Goal: Task Accomplishment & Management: Complete application form

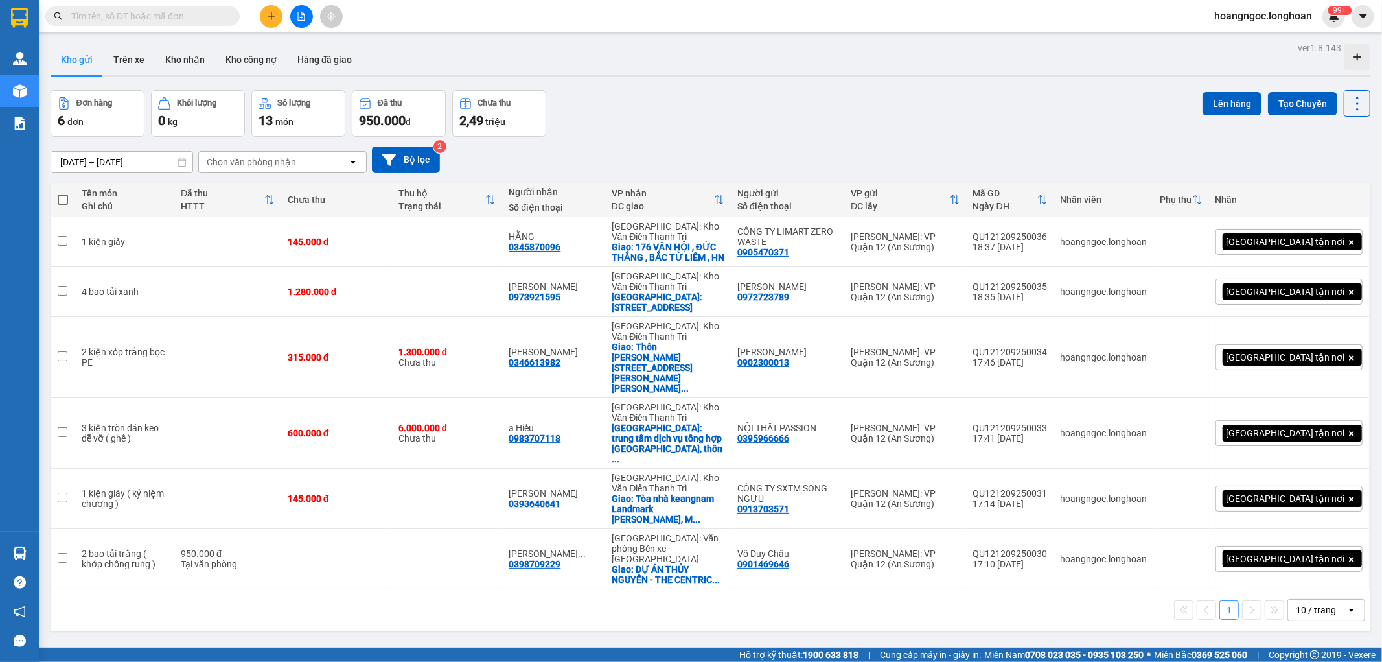
click at [146, 17] on input "text" at bounding box center [147, 16] width 153 height 14
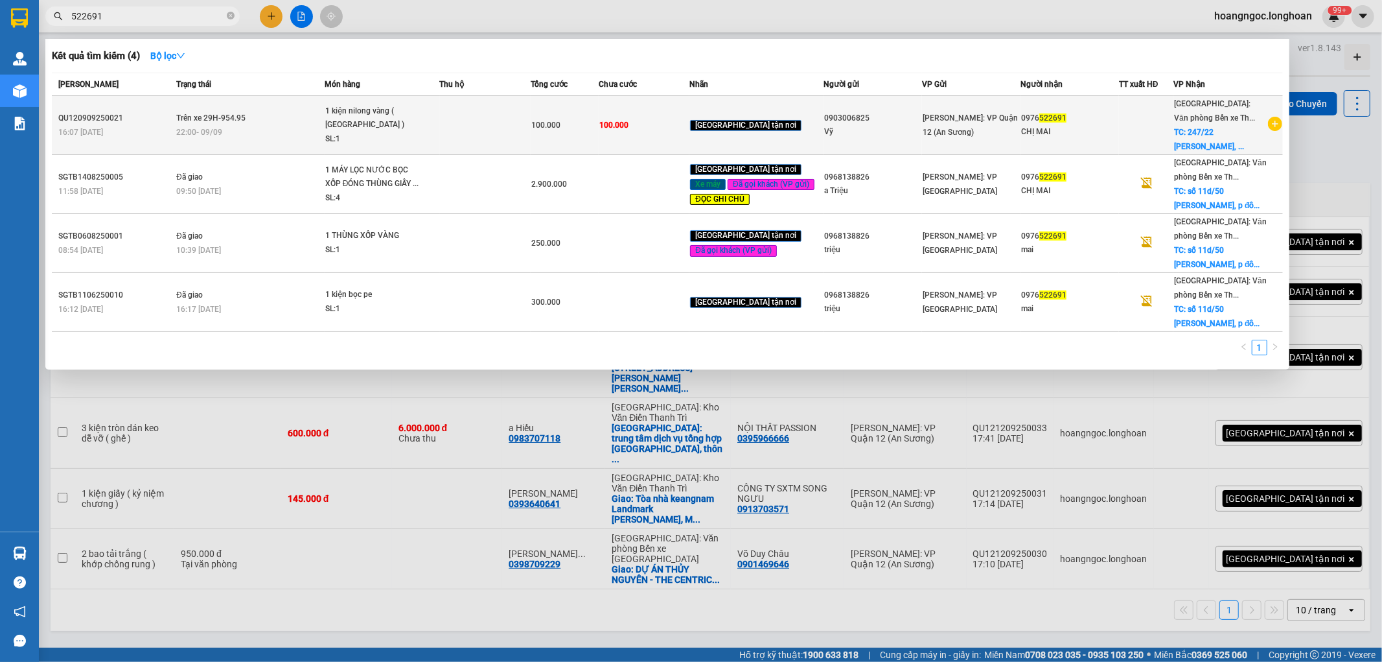
type input "522691"
click at [500, 120] on td at bounding box center [485, 125] width 91 height 59
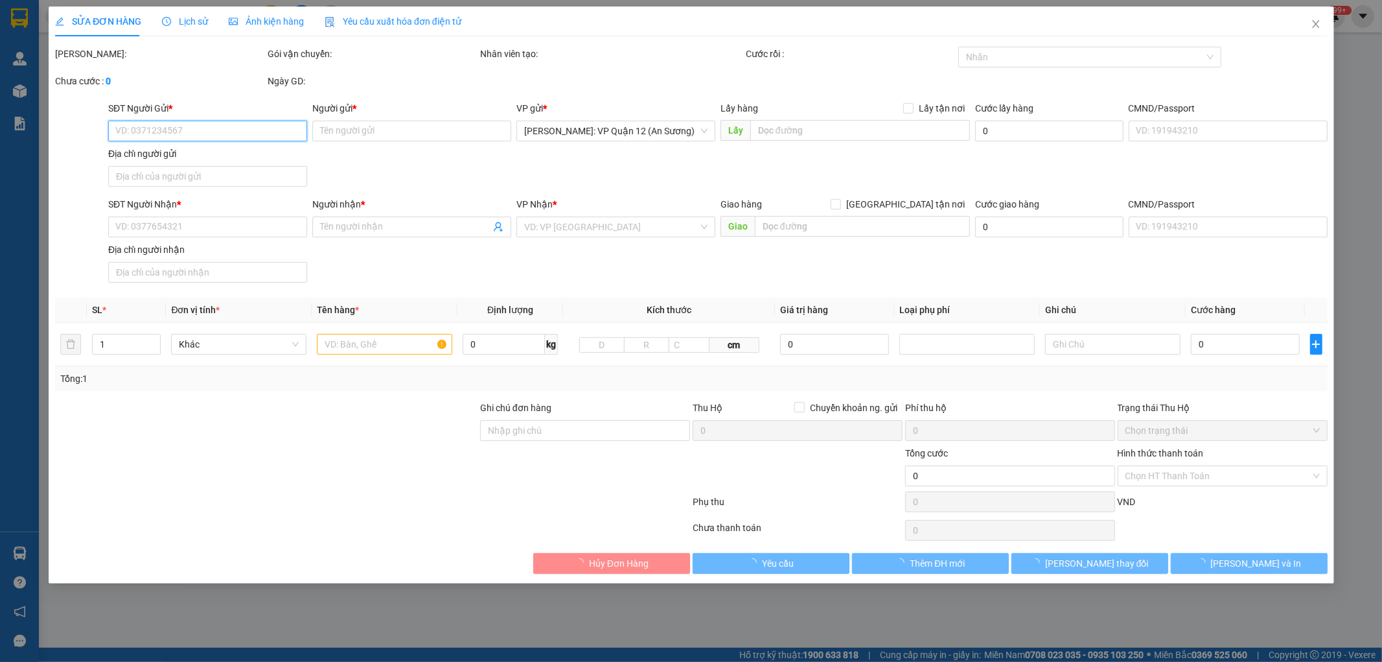
type input "0903006825"
type input "Vỹ"
type input "0976522691"
type input "CHỊ MAI"
checkbox input "true"
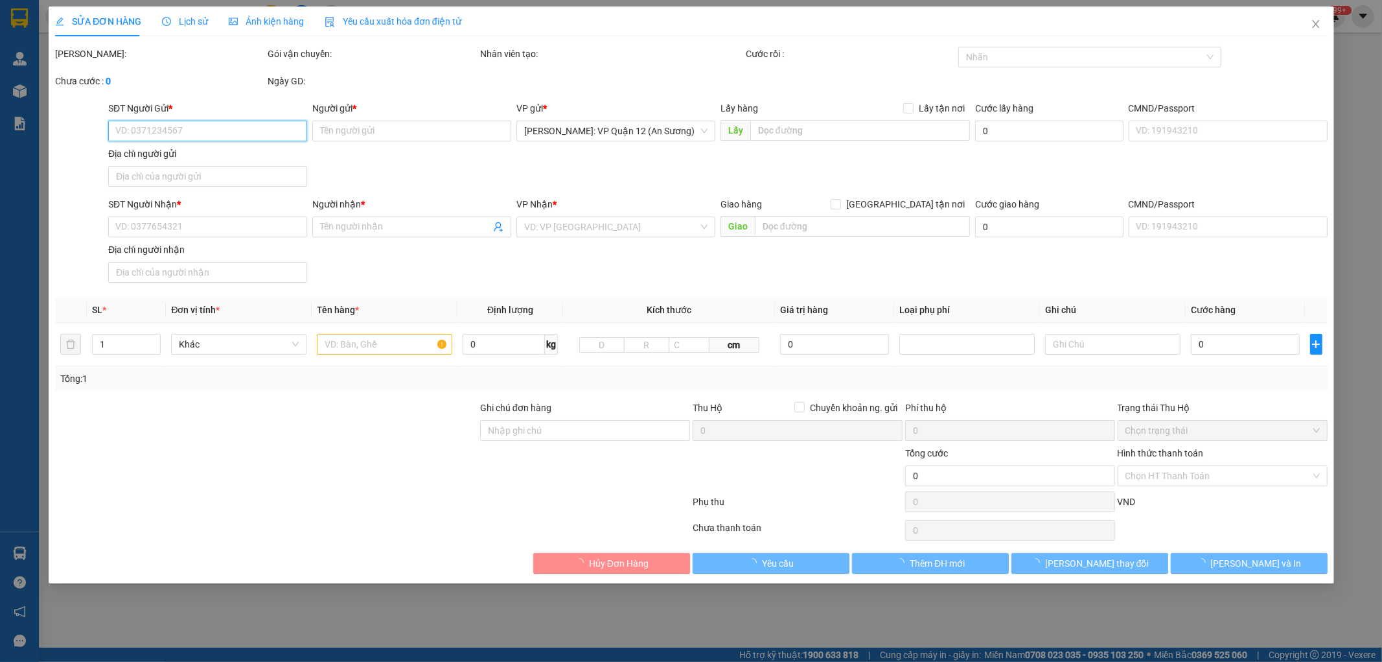
type input "247/22 [PERSON_NAME], [PERSON_NAME], [GEOGRAPHIC_DATA]"
type input "nhận theo kiện - hư hỏng ko chịu trách nhiệm"
type input "100.000"
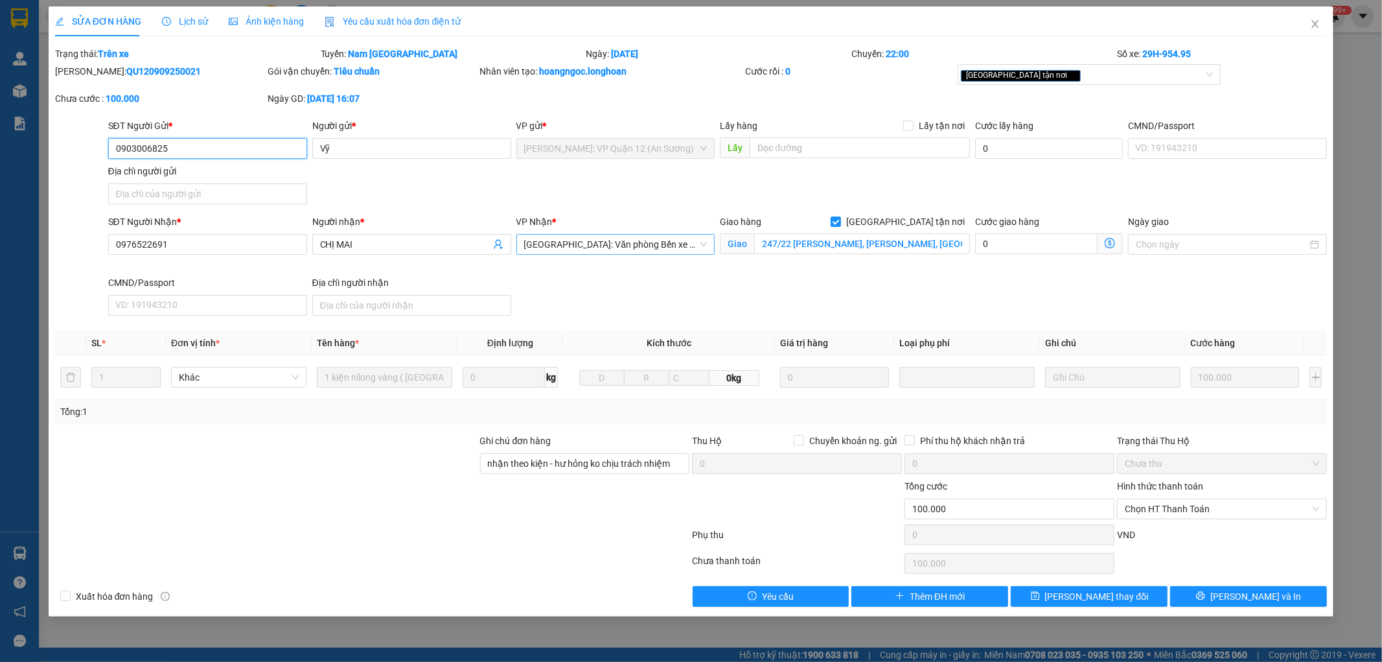
click at [648, 244] on span "[GEOGRAPHIC_DATA]: Văn phòng Bến xe [GEOGRAPHIC_DATA]" at bounding box center [615, 244] width 183 height 19
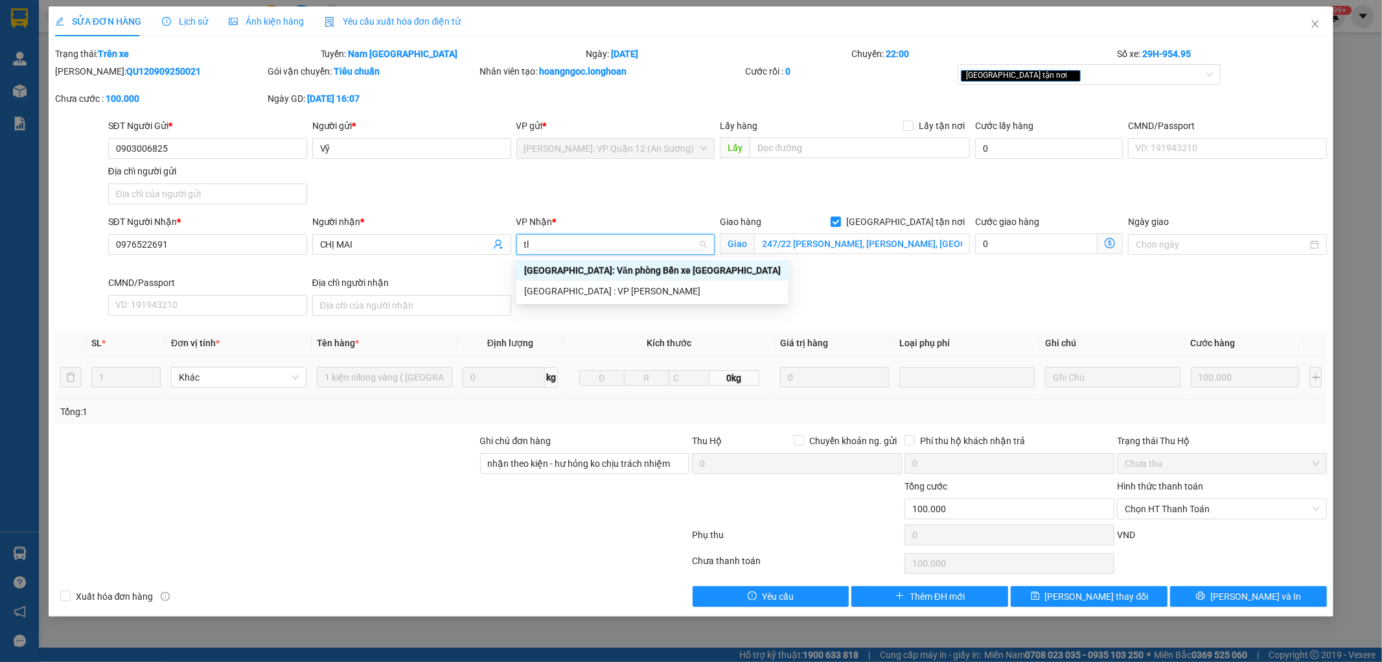
type input "t"
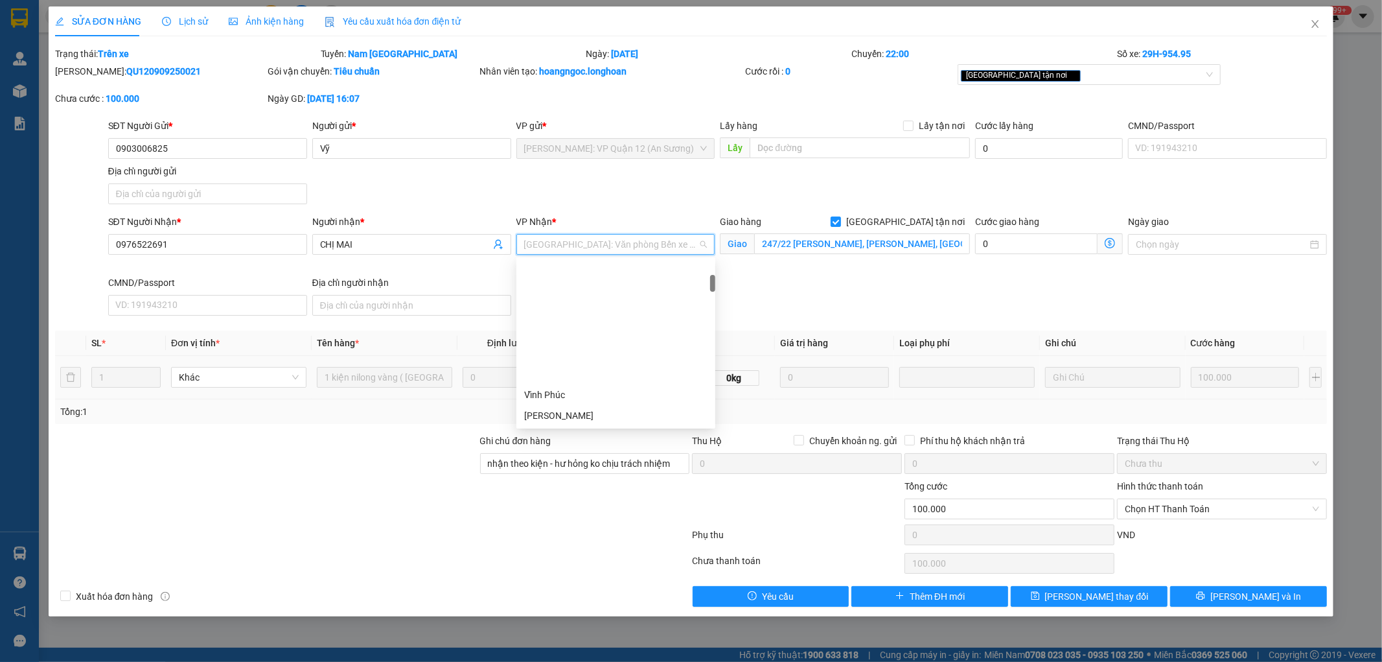
scroll to position [145, 0]
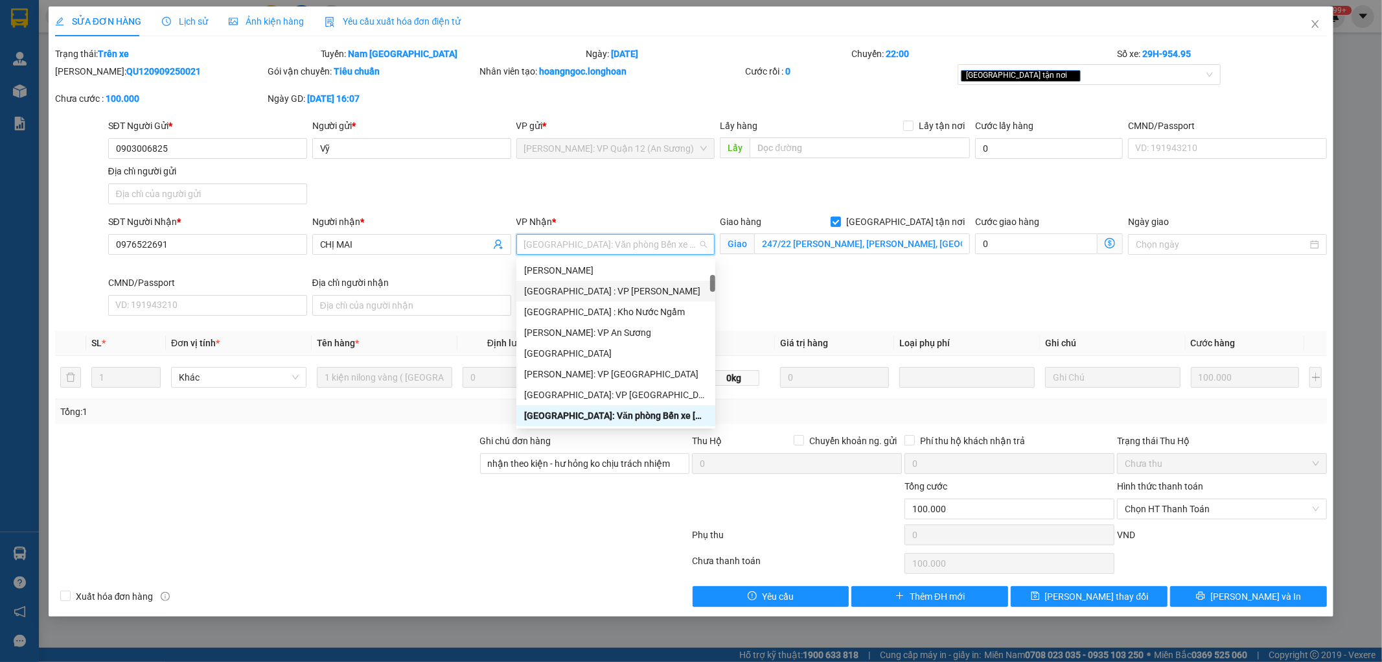
click at [616, 287] on div "[GEOGRAPHIC_DATA] : VP [PERSON_NAME]" at bounding box center [615, 291] width 183 height 14
click at [677, 290] on div "[GEOGRAPHIC_DATA] : VP [PERSON_NAME]" at bounding box center [615, 291] width 183 height 14
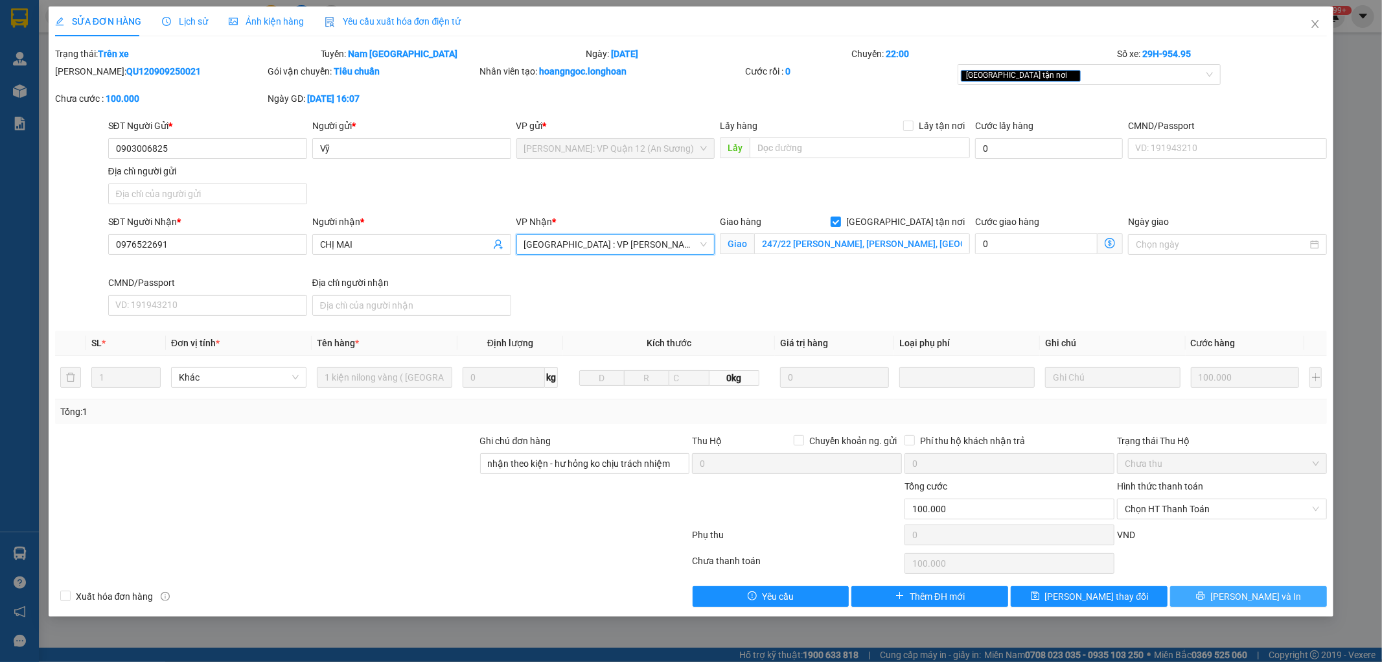
click at [1212, 599] on button "[PERSON_NAME] và In" at bounding box center [1248, 596] width 157 height 21
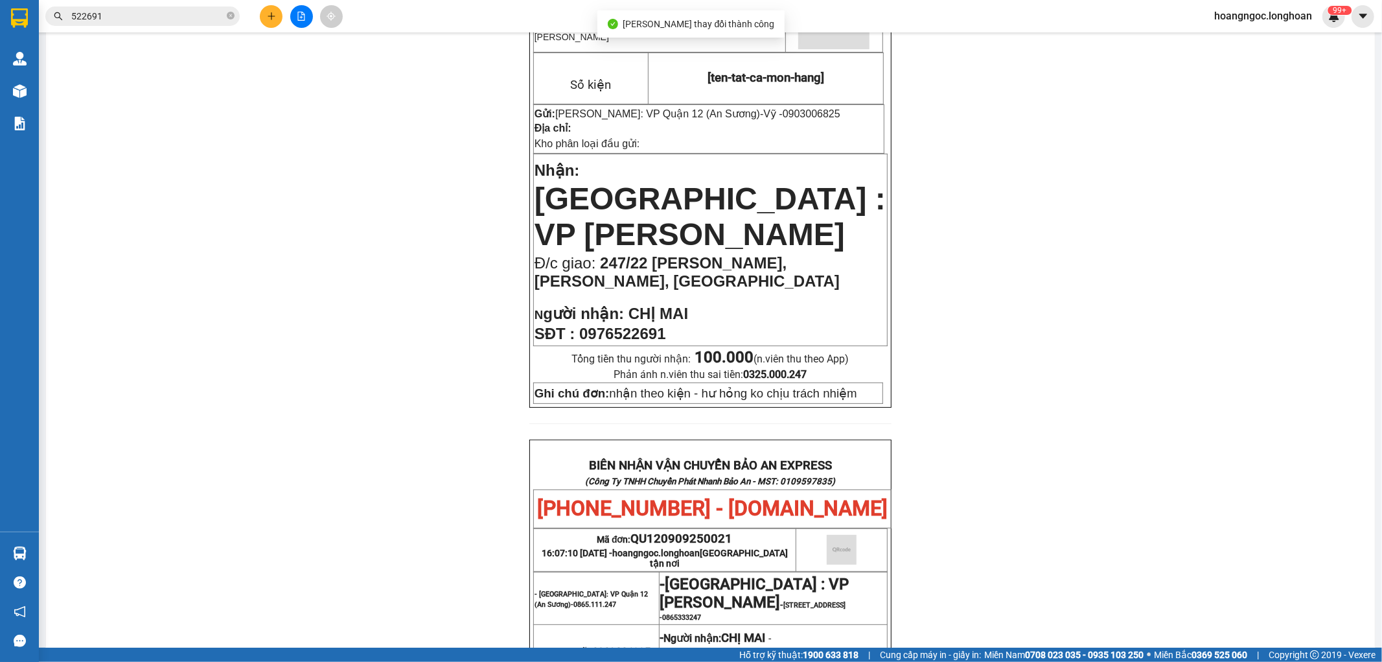
scroll to position [216, 0]
drag, startPoint x: 1370, startPoint y: 331, endPoint x: 1381, endPoint y: 413, distance: 83.0
click at [1381, 432] on main "In mẫu biên lai tự cấu hình In mẫu tem hàng tự cấu hình theo số lượng (1) PHIẾU…" at bounding box center [691, 323] width 1382 height 647
click at [1100, 338] on div "PHIẾU DÁN LÊN HÀNG Ngày in phiếu: 08:53 [DATE] CSKH: [PHONE_NUMBER] CÔNG TY TNH…" at bounding box center [711, 494] width 1298 height 1195
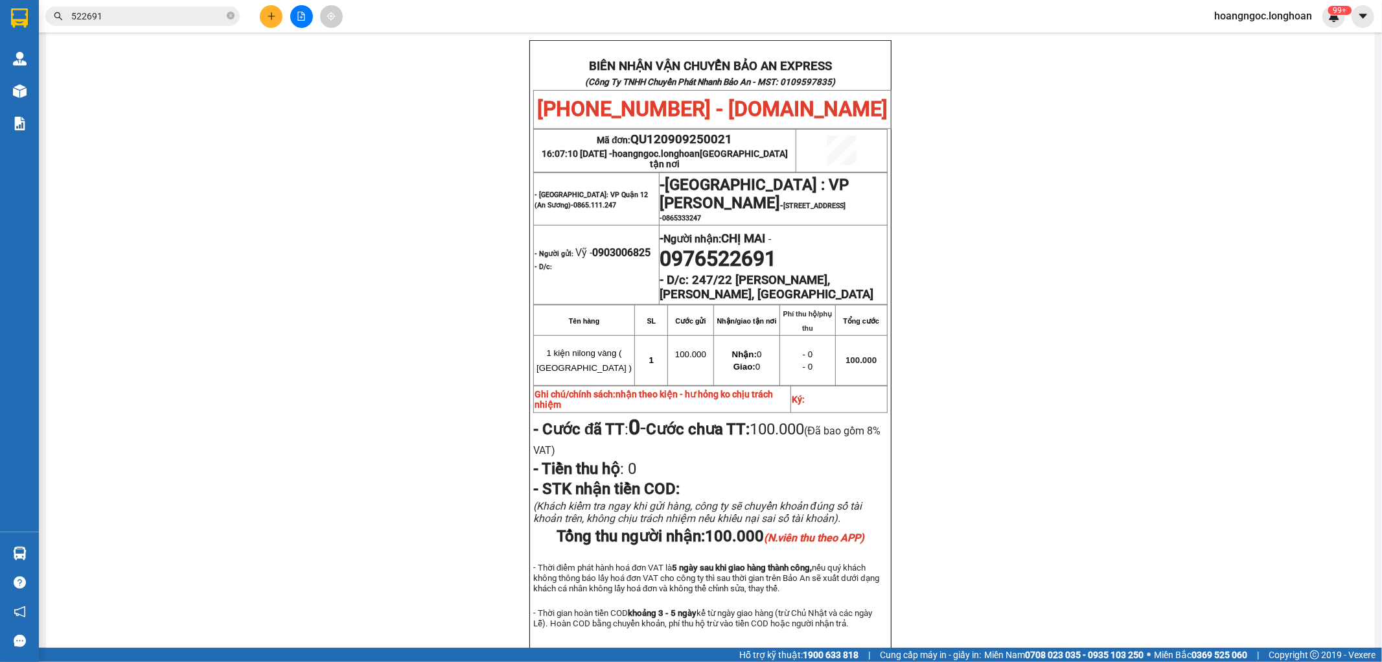
scroll to position [613, 0]
click at [271, 14] on icon "plus" at bounding box center [271, 15] width 1 height 7
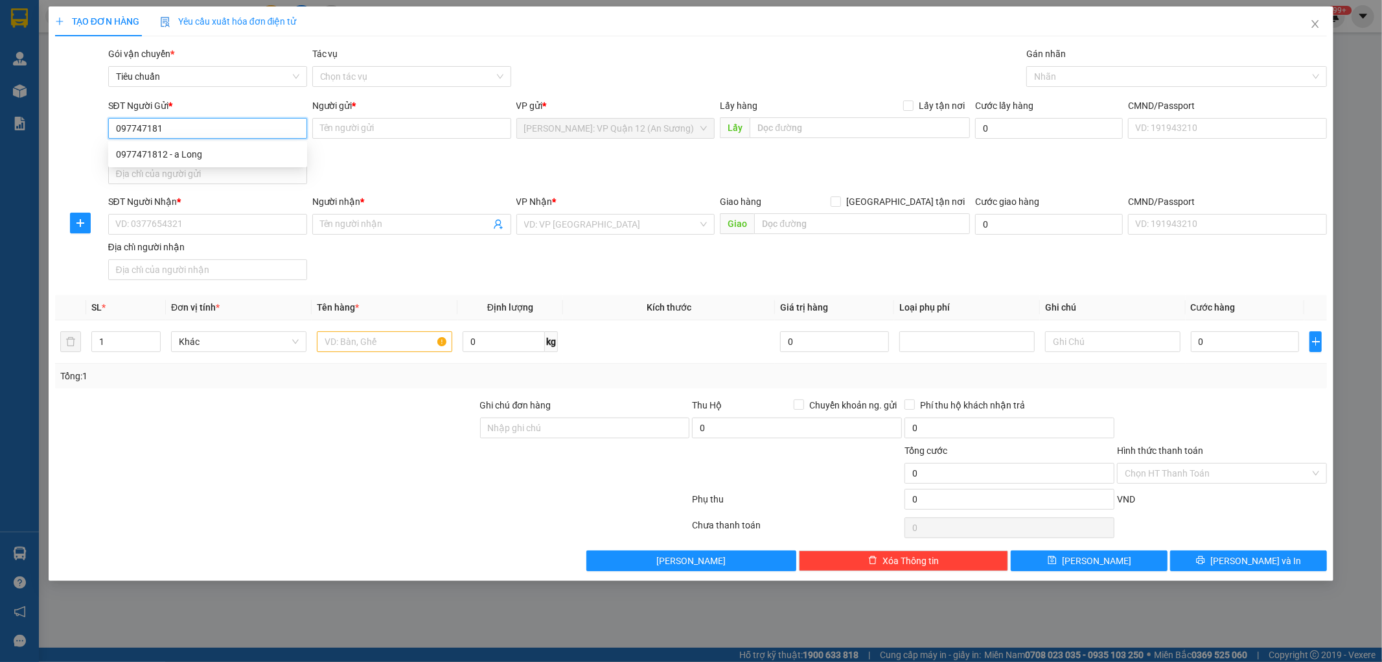
type input "0977471812"
click at [203, 144] on div "0977471812 - a Long" at bounding box center [207, 154] width 199 height 21
type input "a Long"
checkbox input "true"
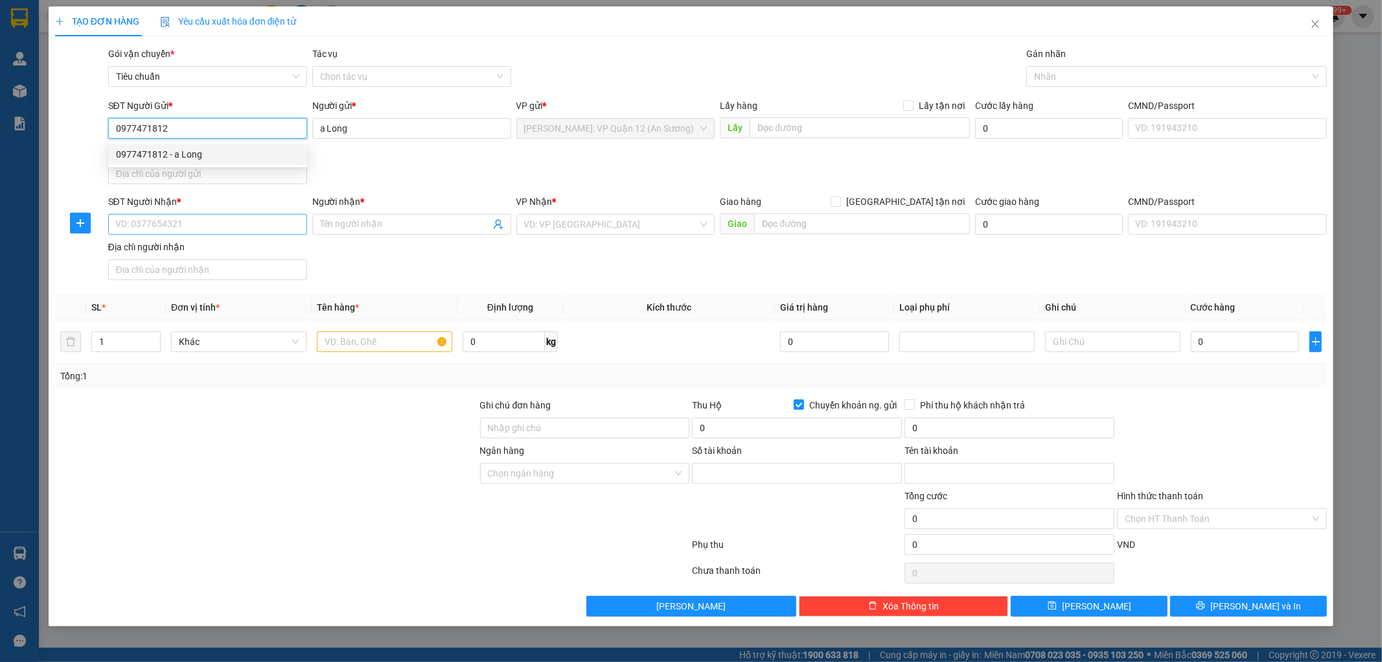
type input "0977471812"
type input "[PERSON_NAME]"
type input "0977471812"
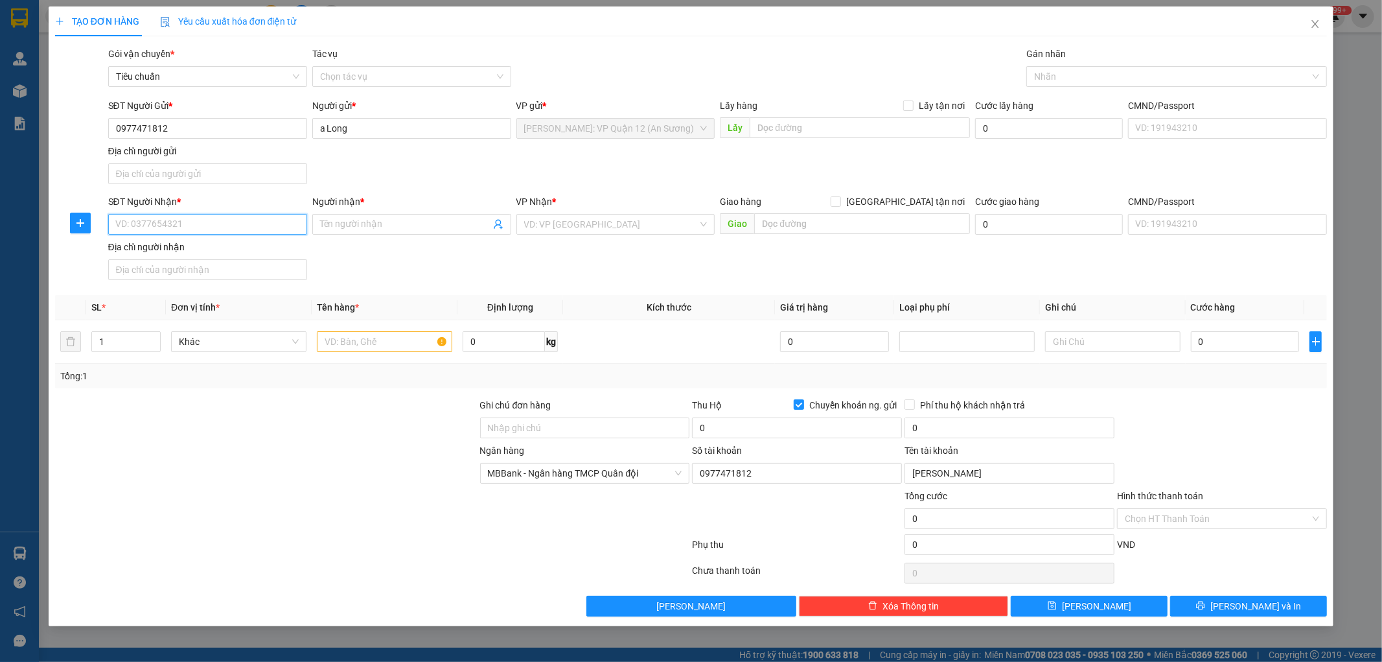
click at [240, 223] on input "SĐT Người Nhận *" at bounding box center [207, 224] width 199 height 21
type input "0948877331"
type input "Kiên Mai"
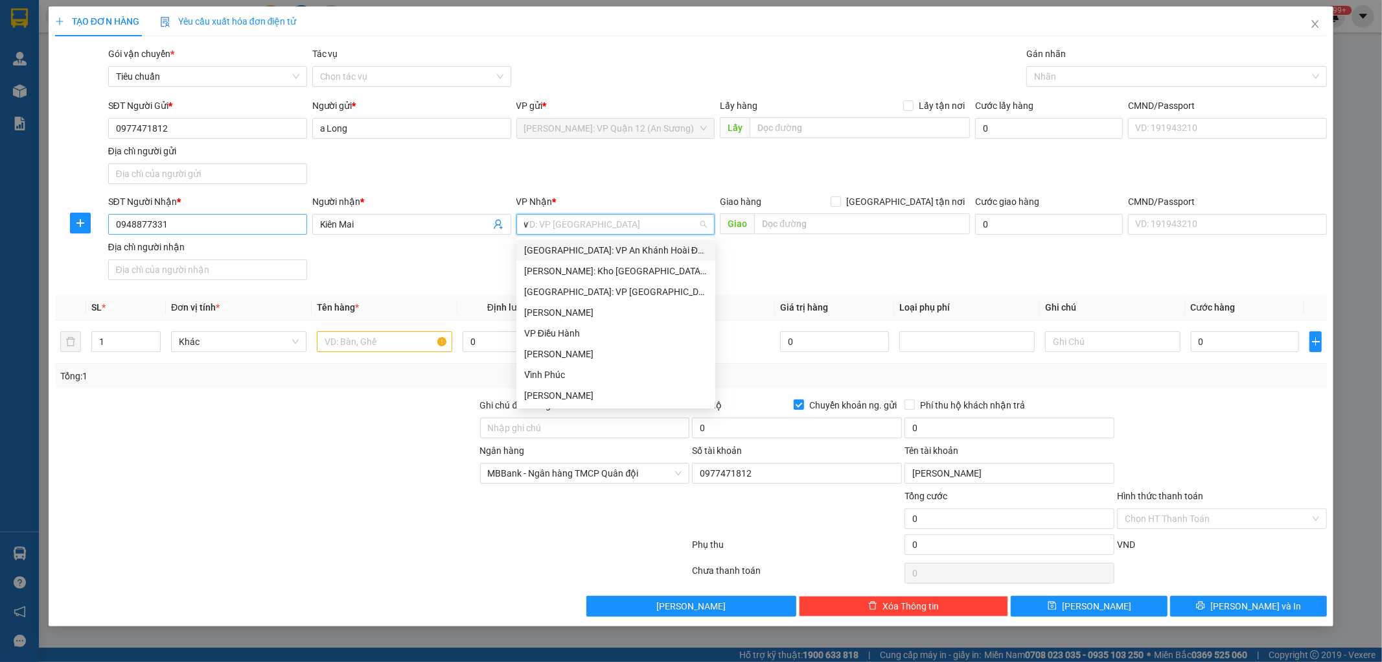
type input "va"
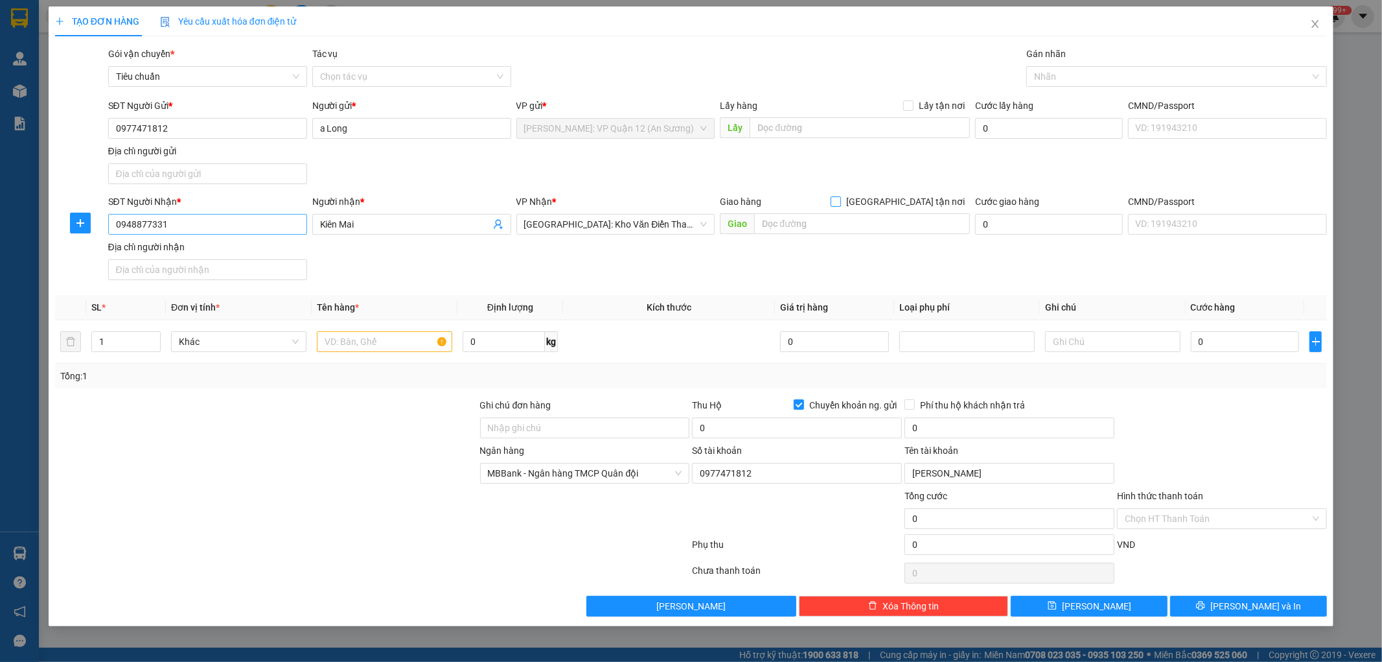
click at [831, 196] on input "[GEOGRAPHIC_DATA] tận nơi" at bounding box center [835, 200] width 9 height 9
checkbox input "true"
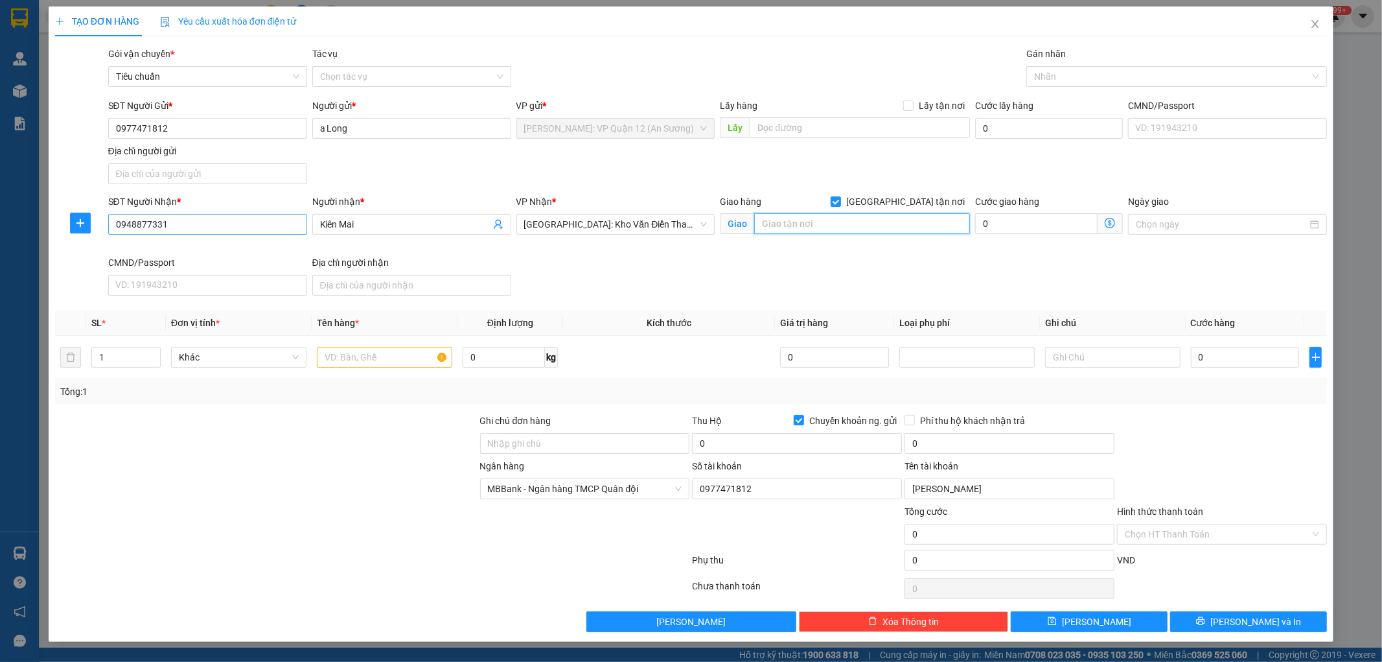
type input "d"
click at [1141, 75] on div at bounding box center [1170, 77] width 281 height 16
type input "đối diện cổng chính trường chuyên [PERSON_NAME], [PERSON_NAME], Việt Trì, [GEOG…"
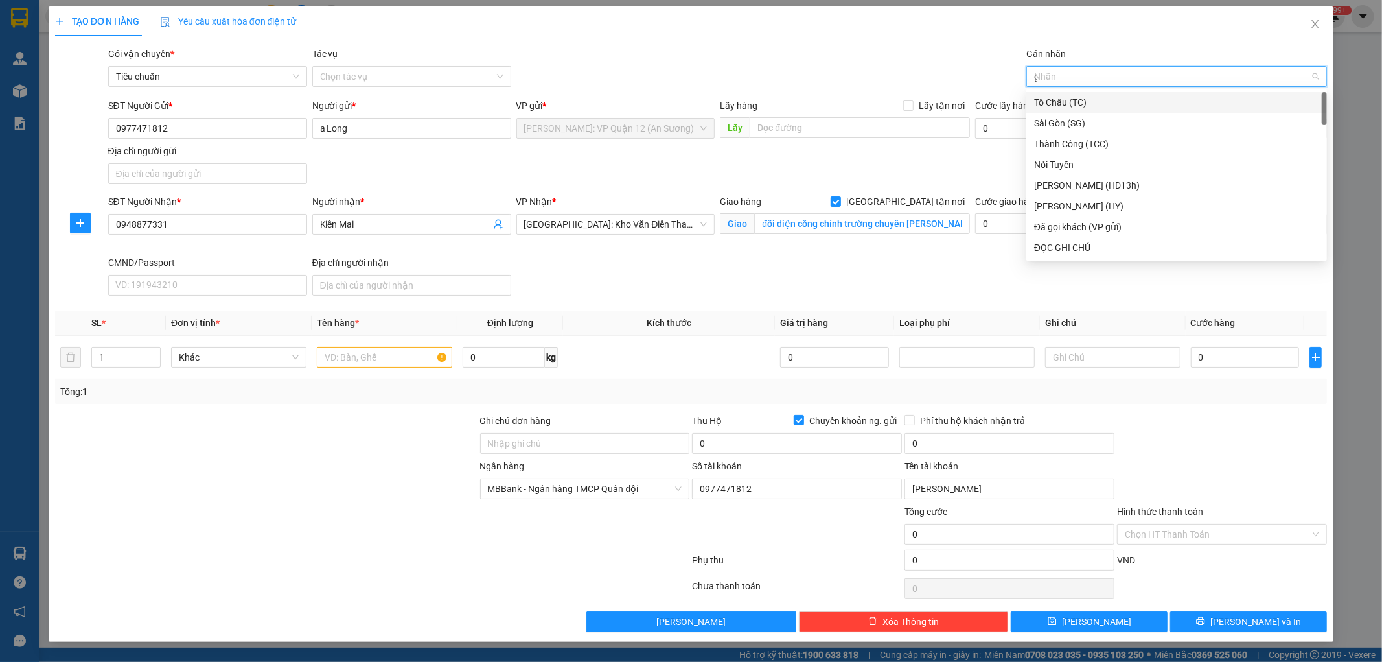
type input "gt"
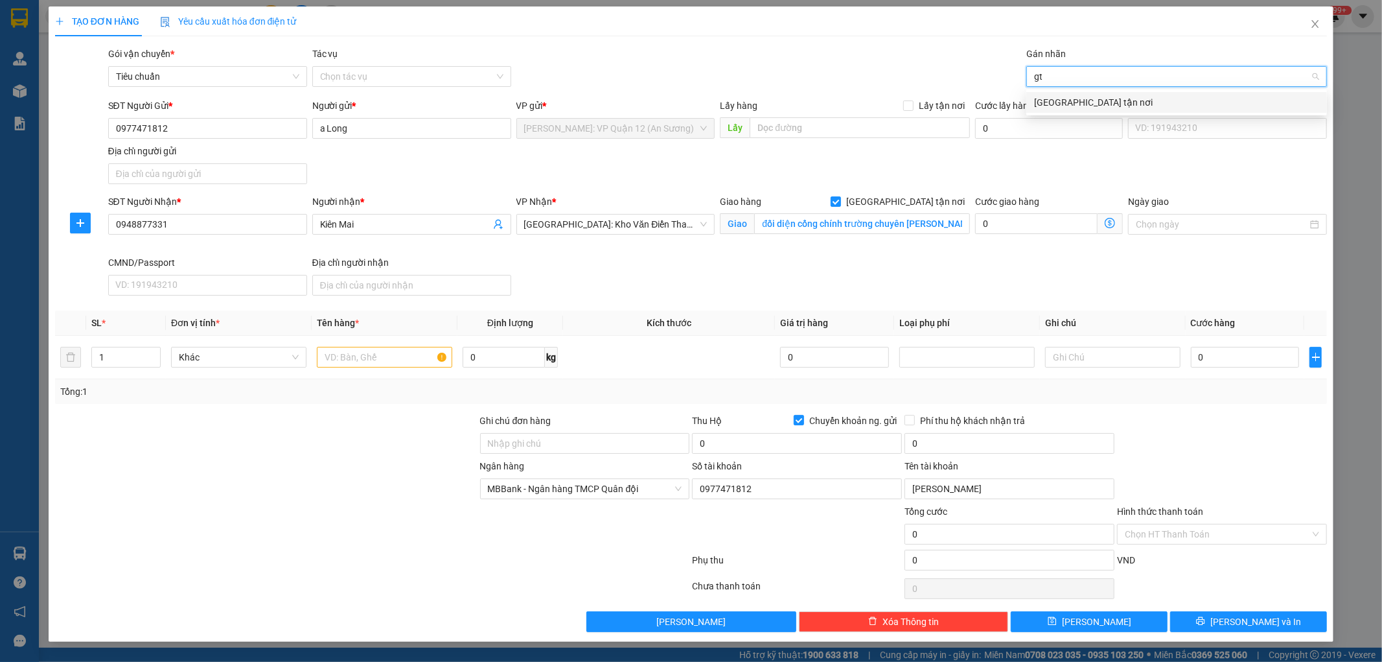
click at [1072, 98] on div "[GEOGRAPHIC_DATA] tận nơi" at bounding box center [1176, 102] width 285 height 14
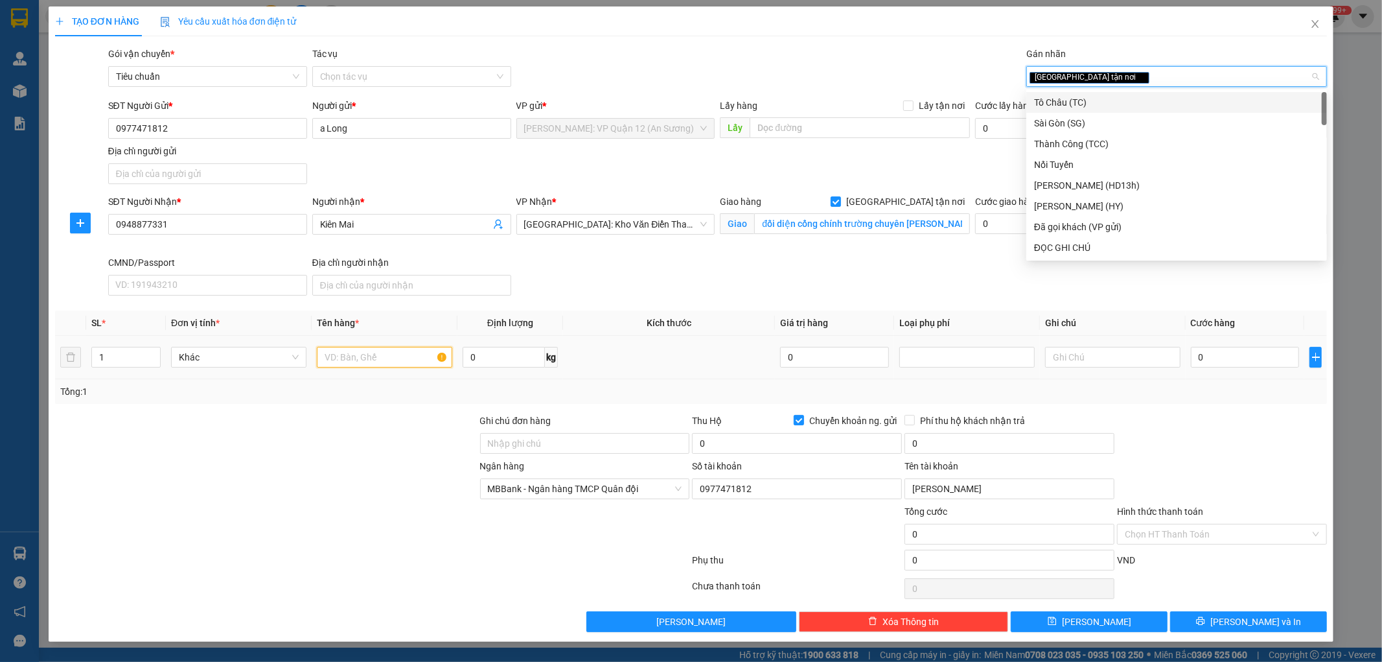
click at [364, 354] on input "text" at bounding box center [384, 357] width 135 height 21
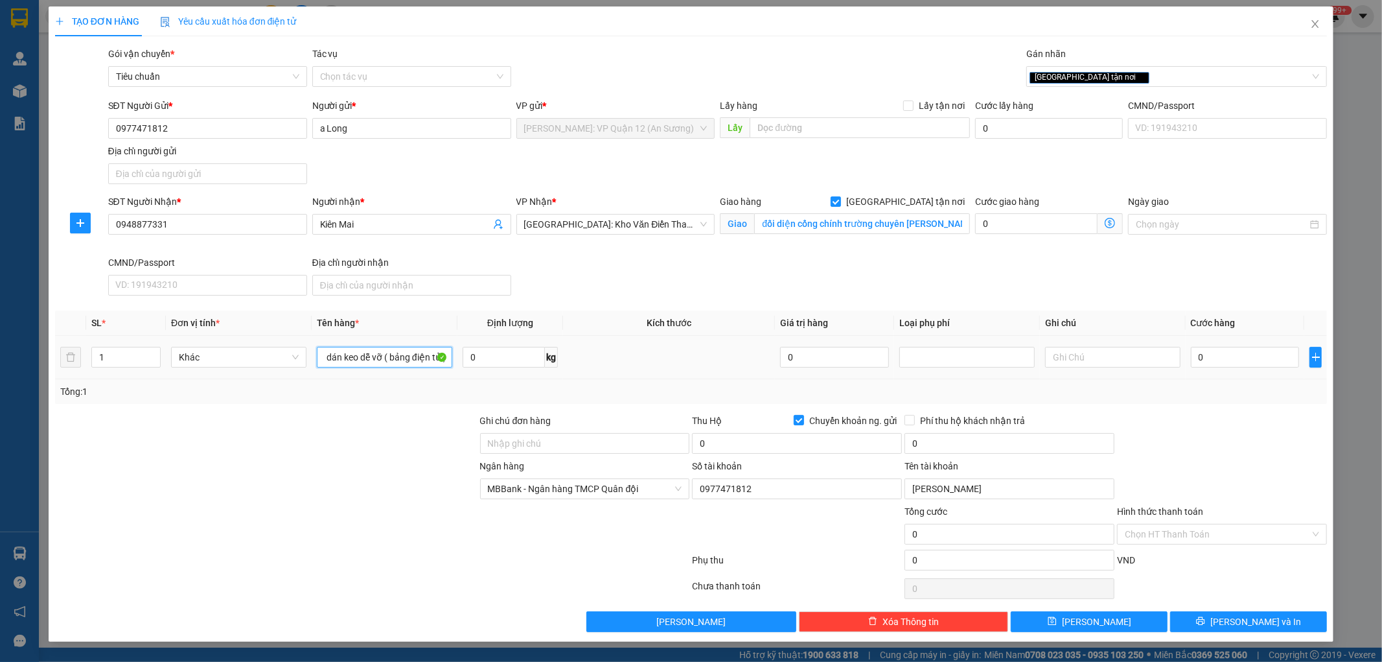
scroll to position [0, 47]
type input "1 kiện giấy dán keo dễ vỡ ( bảng điện tử )"
click at [552, 435] on input "Ghi chú đơn hàng" at bounding box center [585, 443] width 210 height 21
type input "nhận theo kiện - hư hỏng ko chịu trách nhiệm"
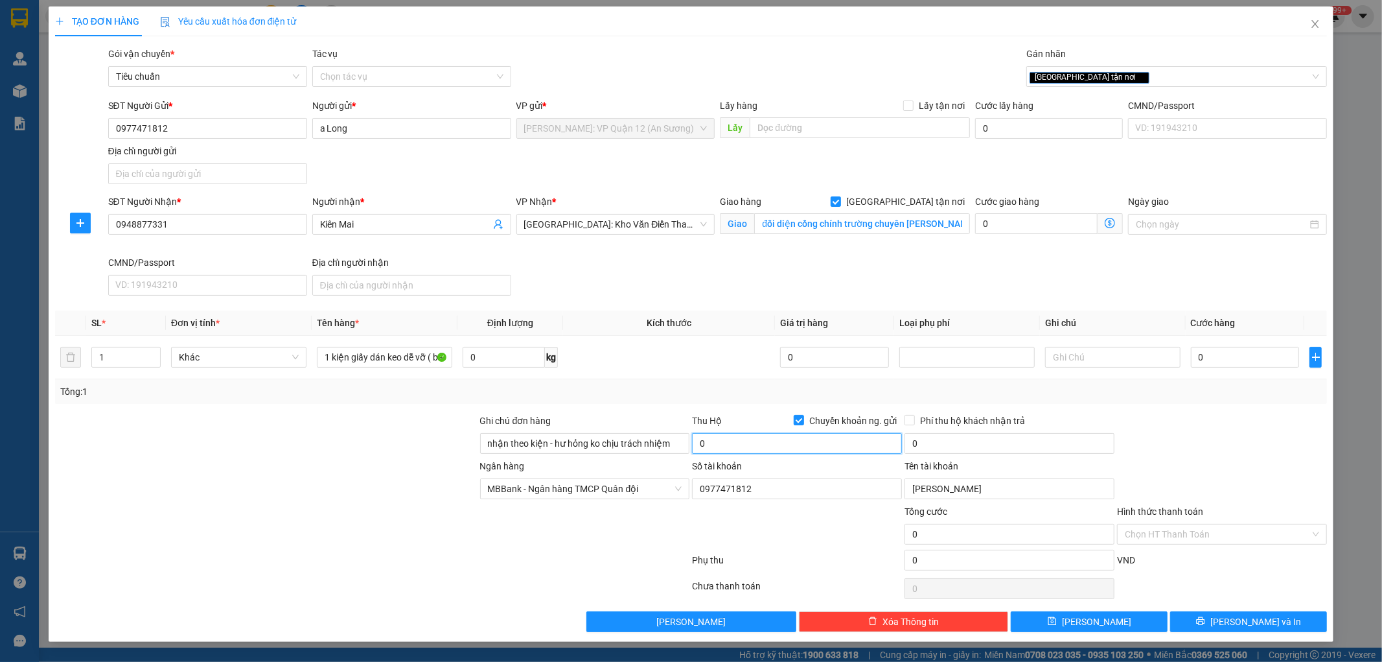
click at [781, 433] on input "0" at bounding box center [797, 443] width 210 height 21
type input "13.900.000"
click at [1232, 358] on input "0" at bounding box center [1245, 357] width 109 height 21
type input "2"
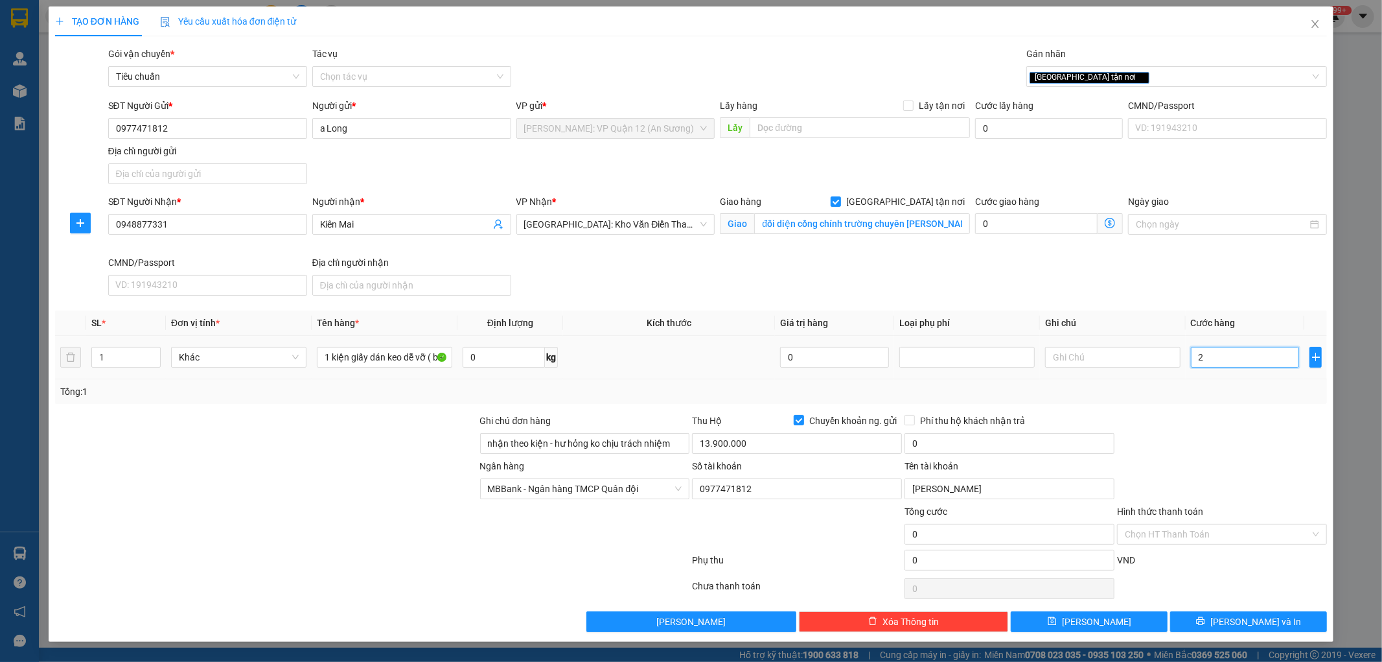
type input "2"
type input "25"
type input "250"
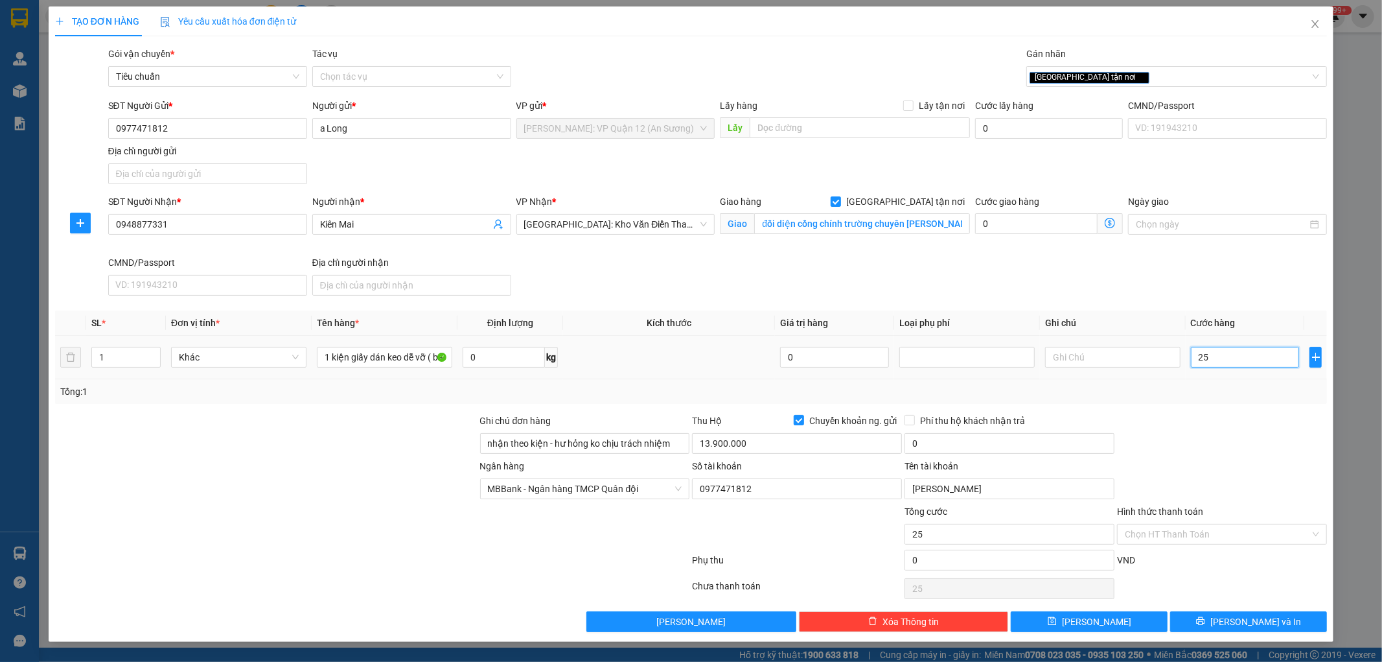
type input "250"
type input "2.500"
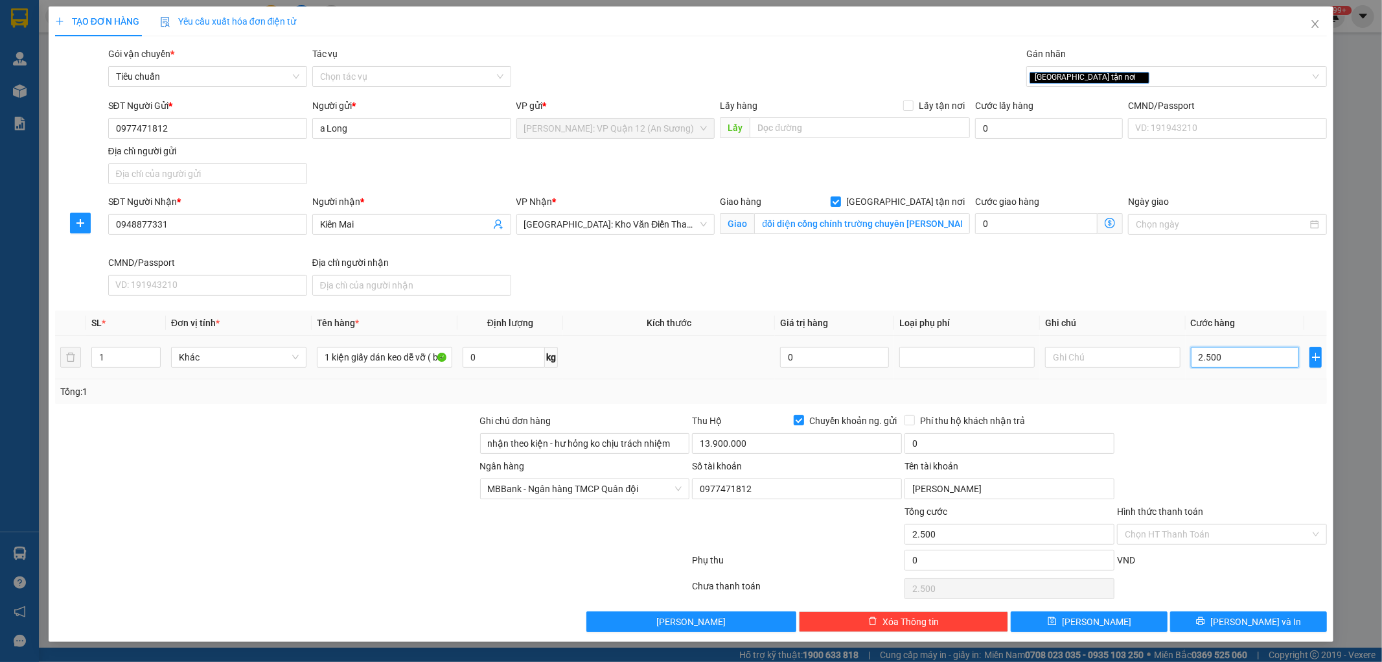
type input "25.000"
type input "250.000"
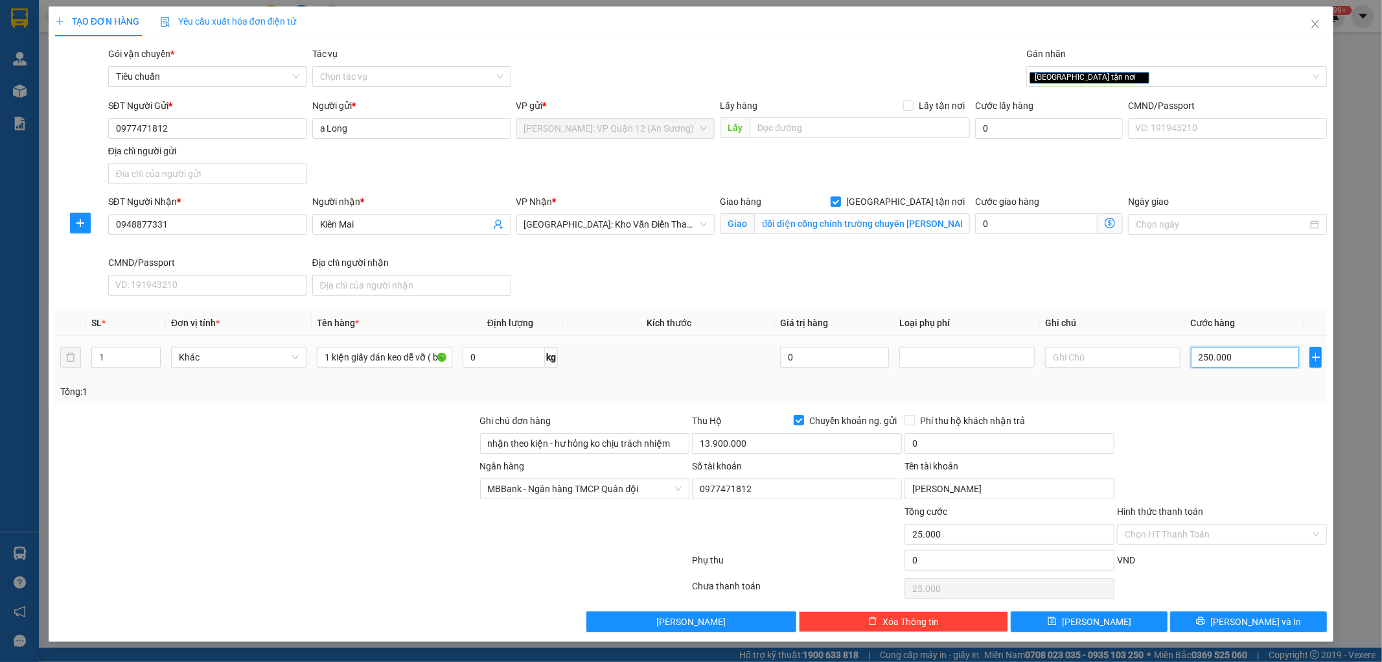
type input "250.000"
click at [943, 442] on input "0" at bounding box center [1010, 443] width 210 height 21
type input "30.000"
click at [1187, 468] on div "Ngân hàng MBBank - Ngân hàng TMCP Quân đội Số tài khoản 0977471812 Tên tài khoả…" at bounding box center [691, 481] width 1275 height 45
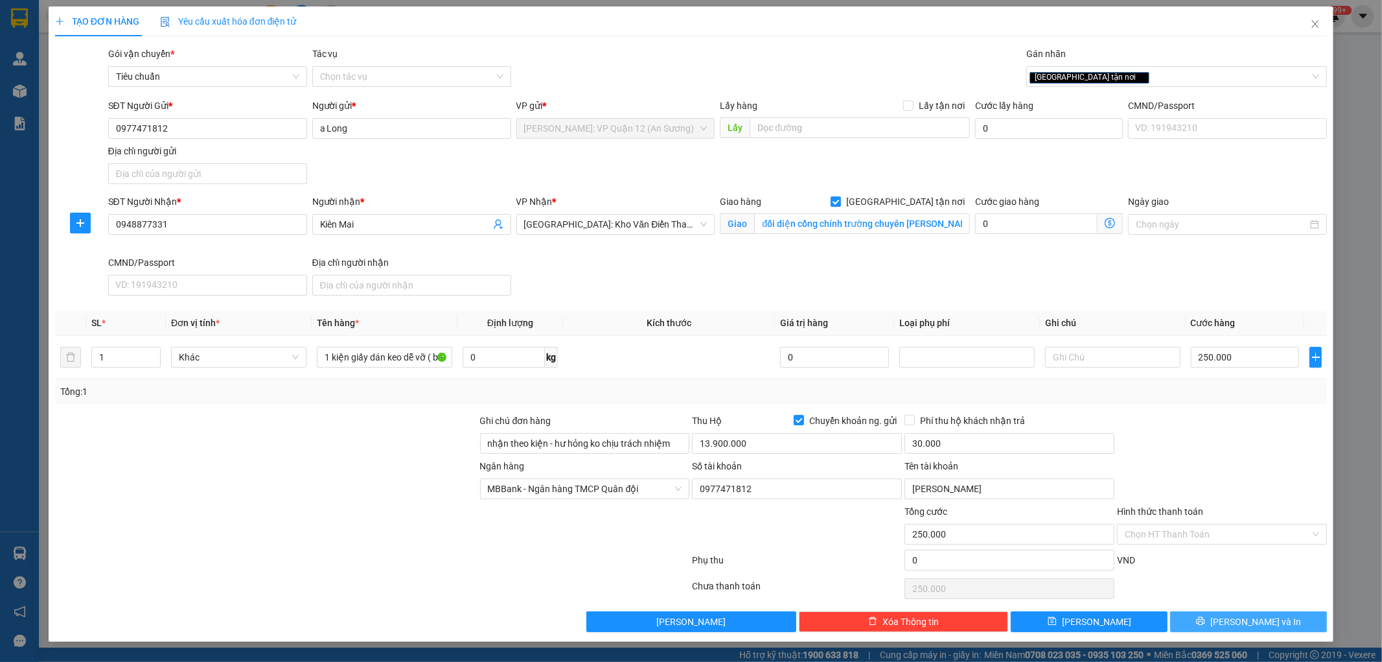
click at [1241, 623] on span "[PERSON_NAME] và In" at bounding box center [1255, 621] width 91 height 14
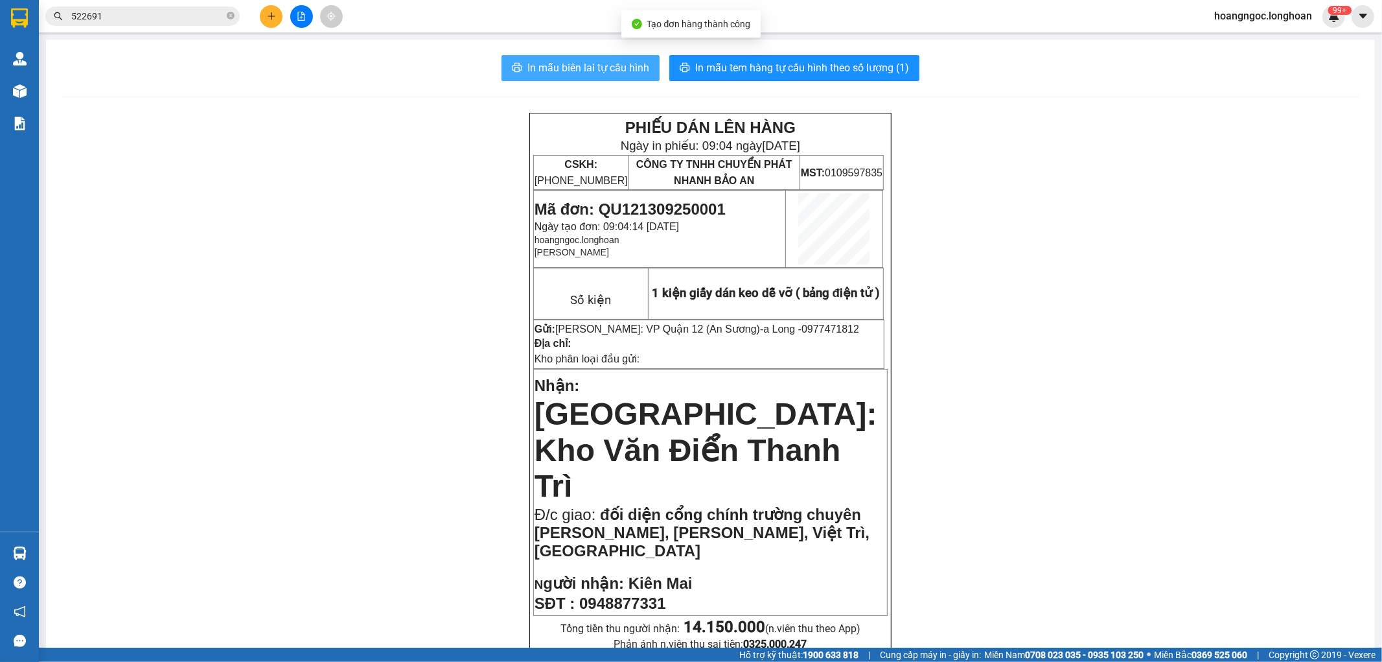
click at [623, 69] on span "In mẫu biên lai tự cấu hình" at bounding box center [588, 68] width 122 height 16
click at [584, 65] on span "In mẫu biên lai tự cấu hình" at bounding box center [588, 68] width 122 height 16
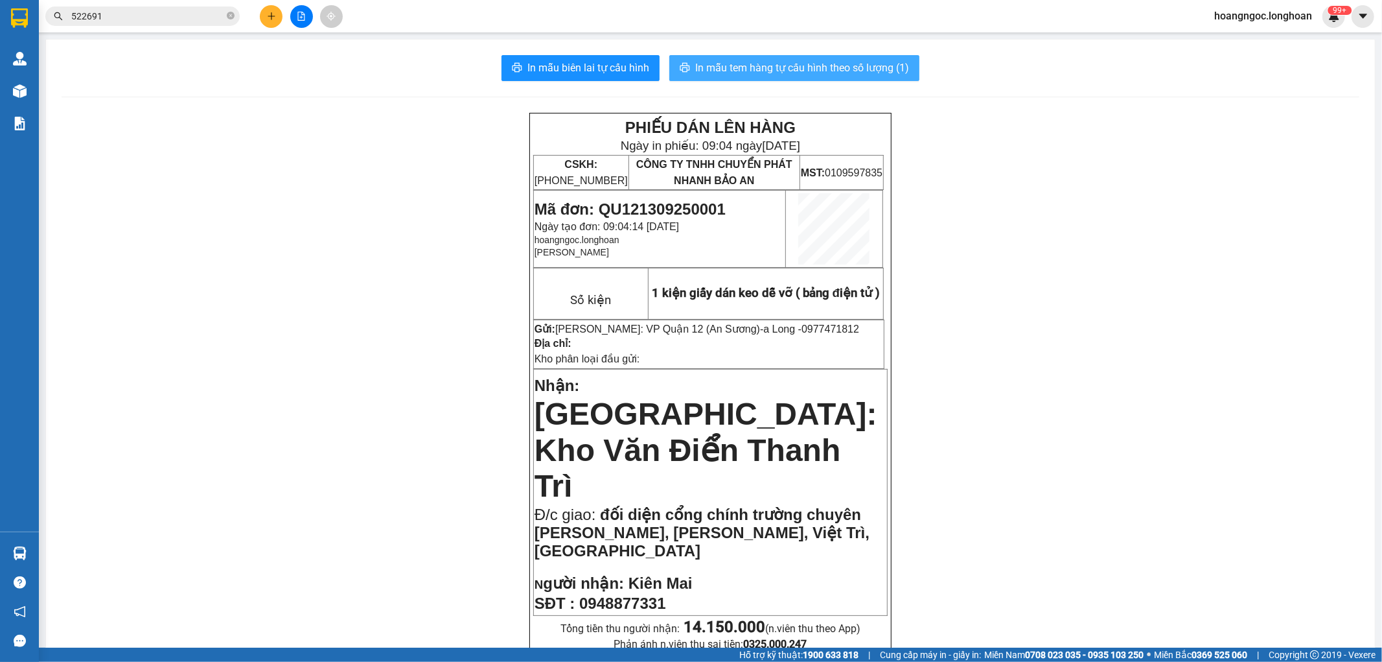
click at [776, 60] on span "In mẫu tem hàng tự cấu hình theo số lượng (1)" at bounding box center [802, 68] width 214 height 16
click at [146, 14] on input "522691" at bounding box center [147, 16] width 153 height 14
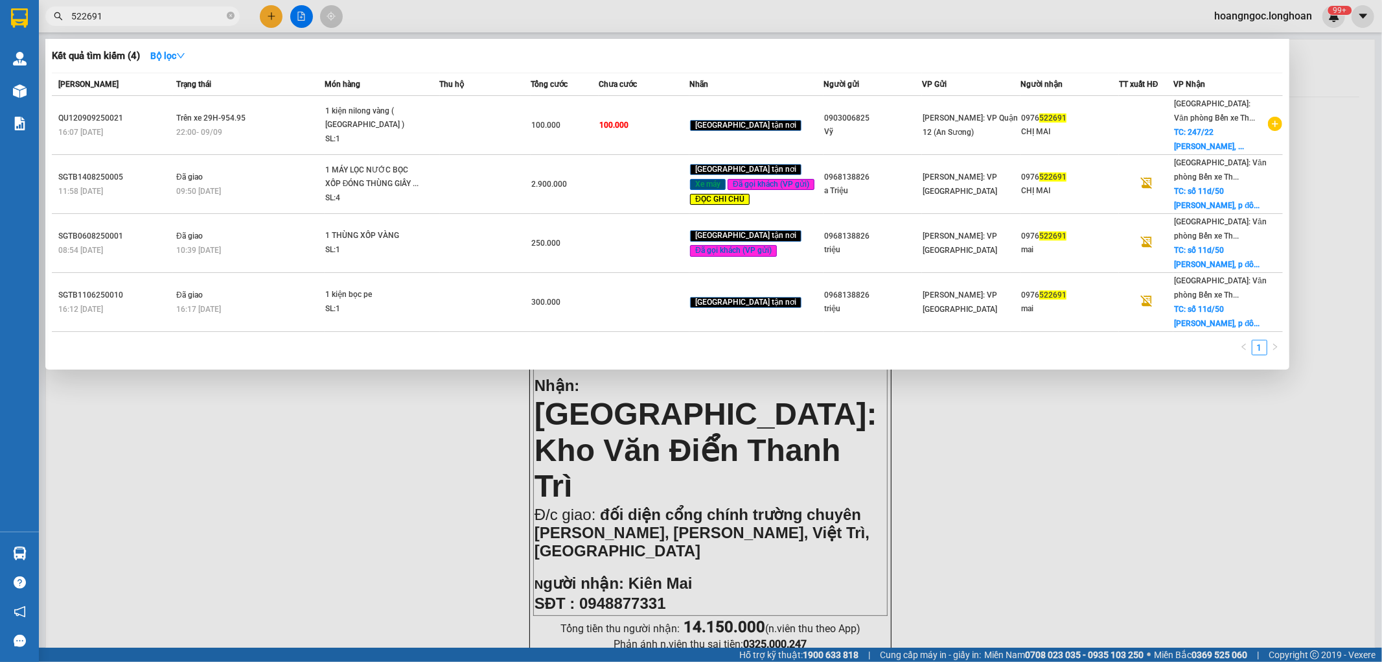
click at [146, 14] on input "522691" at bounding box center [147, 16] width 153 height 14
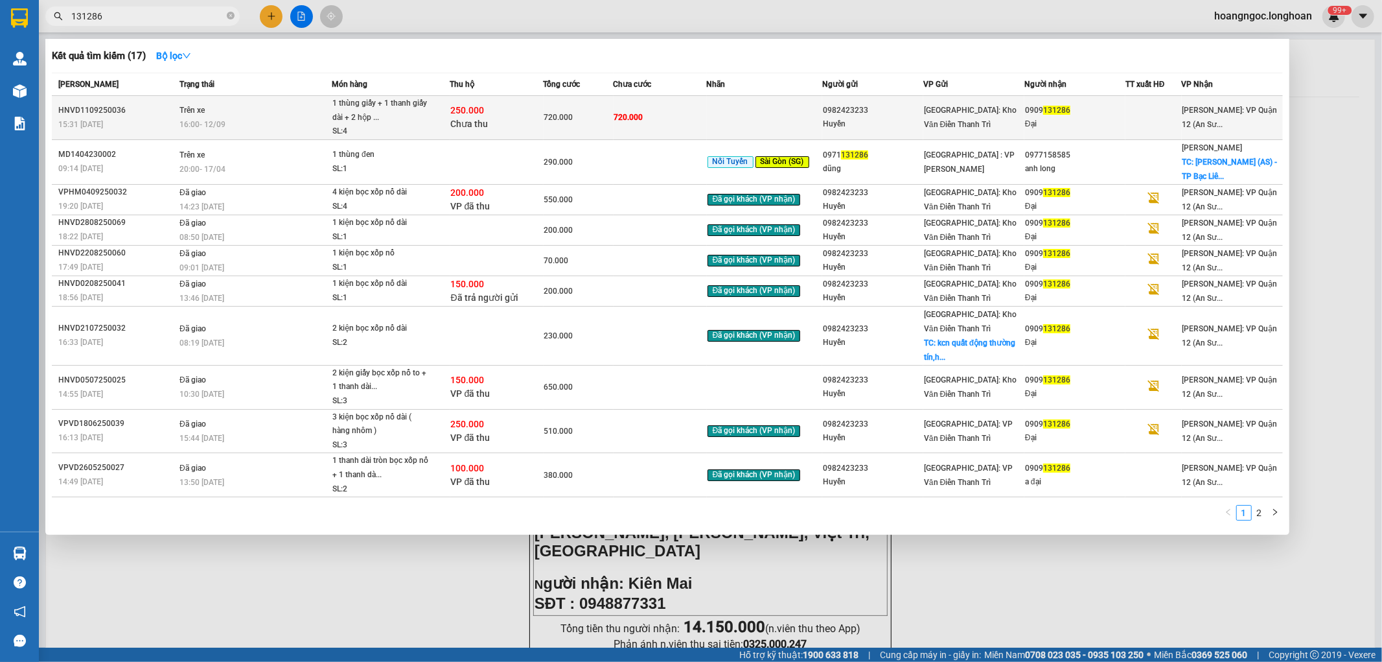
type input "131286"
click at [234, 119] on div "16:00 [DATE]" at bounding box center [255, 124] width 152 height 14
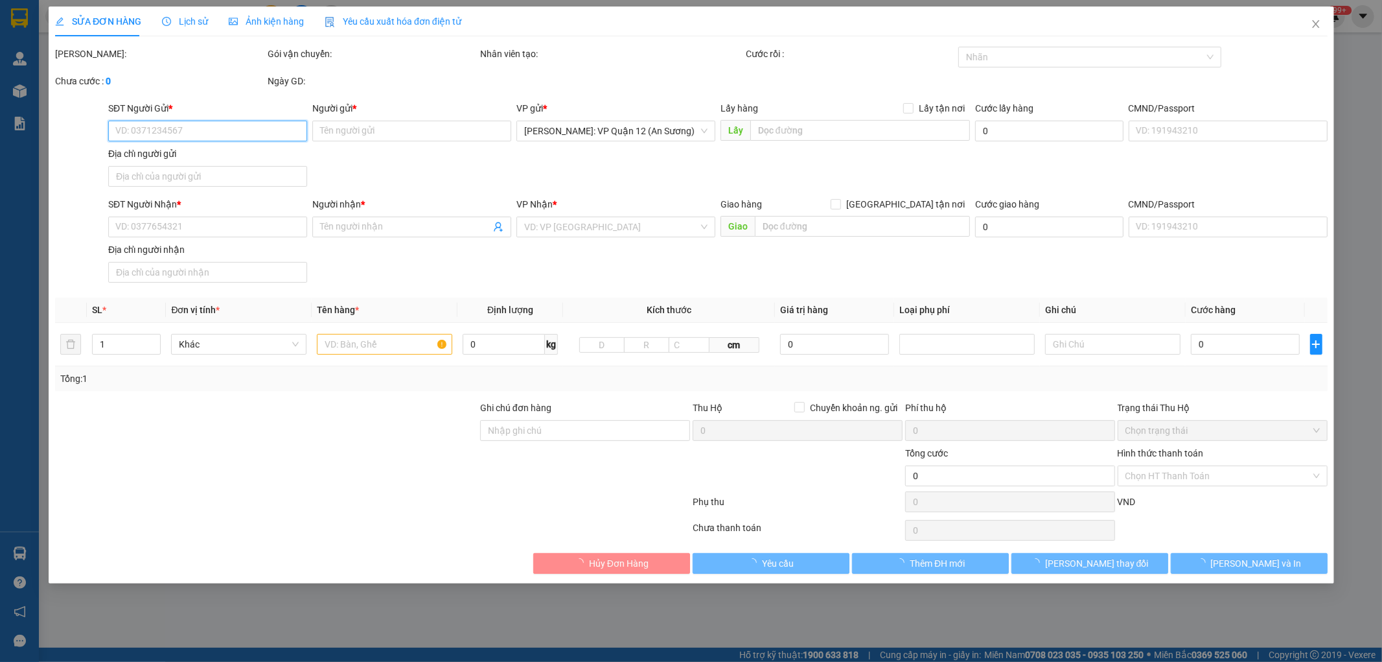
type input "0982423233"
type input "Huyền"
type input "0909131286"
type input "Đại"
type input "nhận nguyên kiện,giao nguyên kiện,bể vỡ khồng đền, XIN NHẸ TAY"
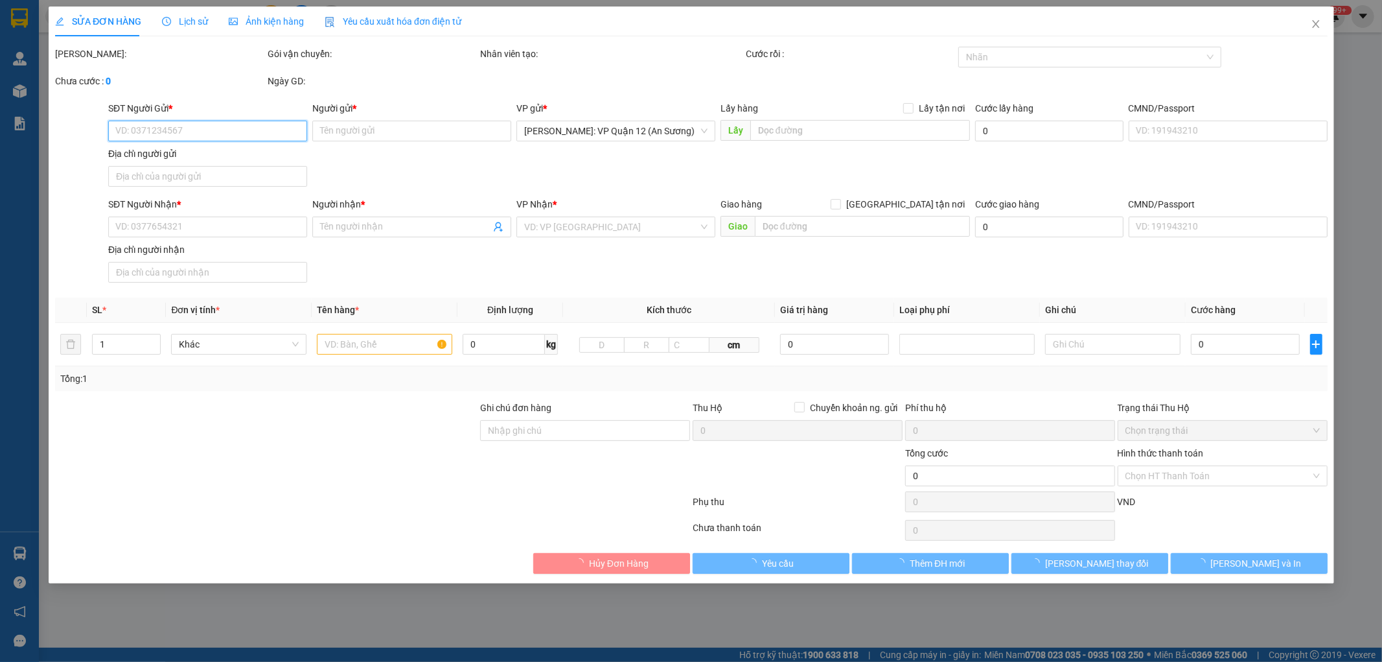
type input "720.000"
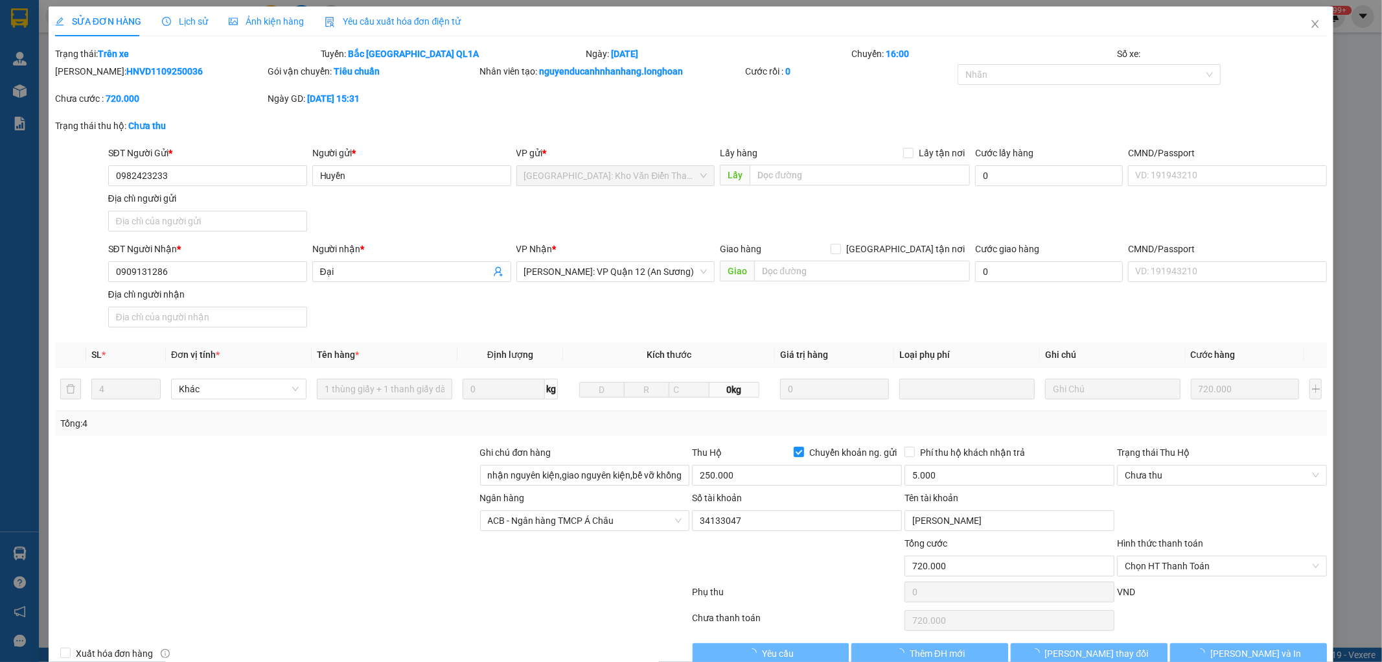
click at [190, 22] on span "Lịch sử" at bounding box center [185, 21] width 46 height 10
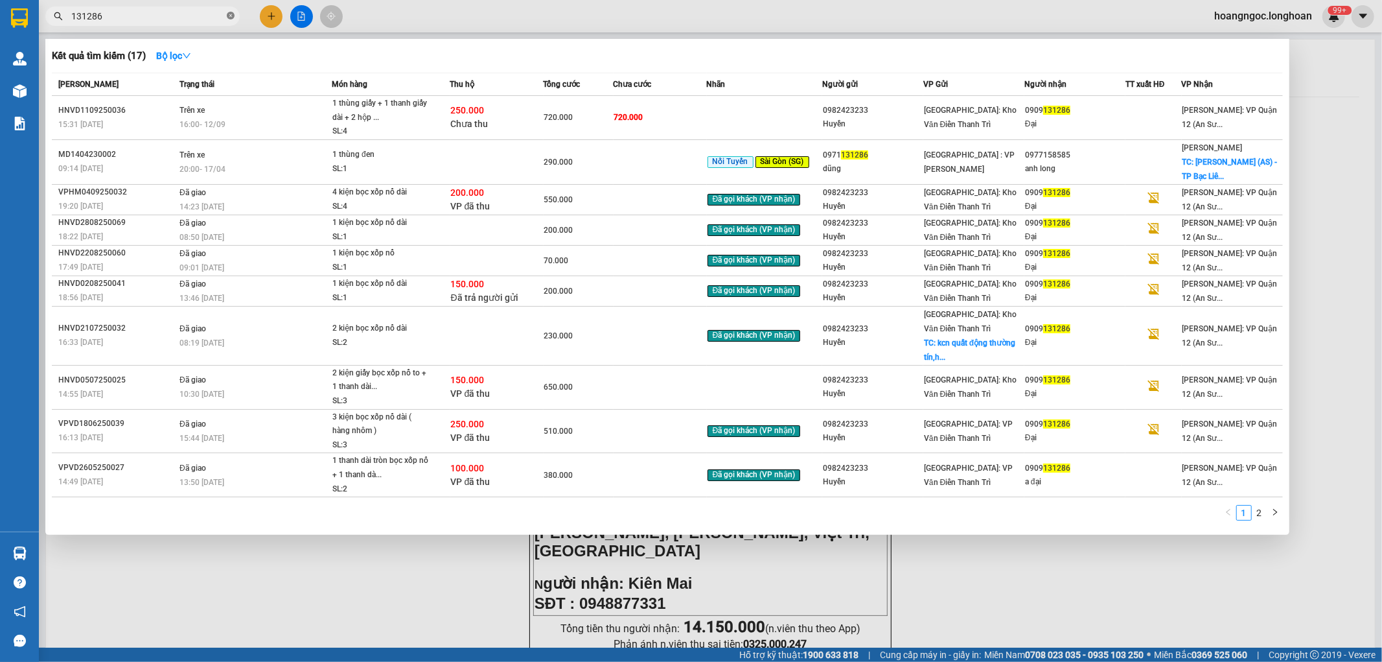
click at [230, 20] on span at bounding box center [231, 16] width 8 height 12
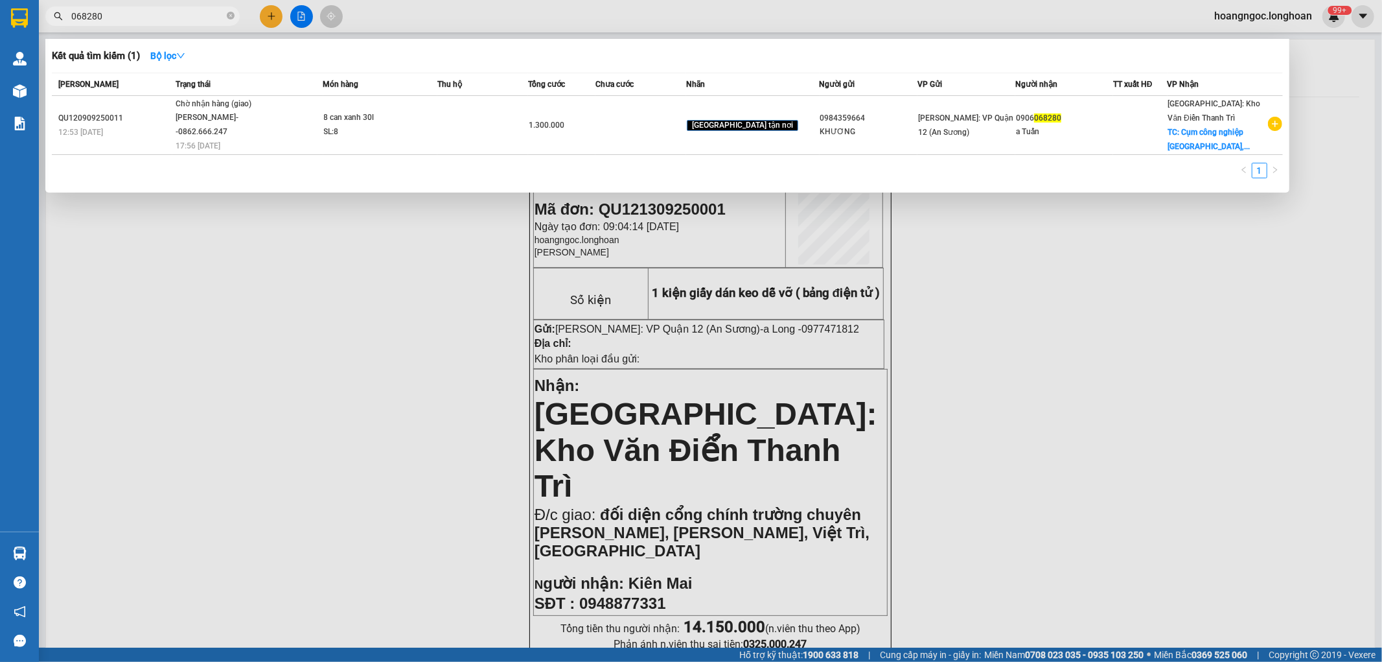
type input "068280"
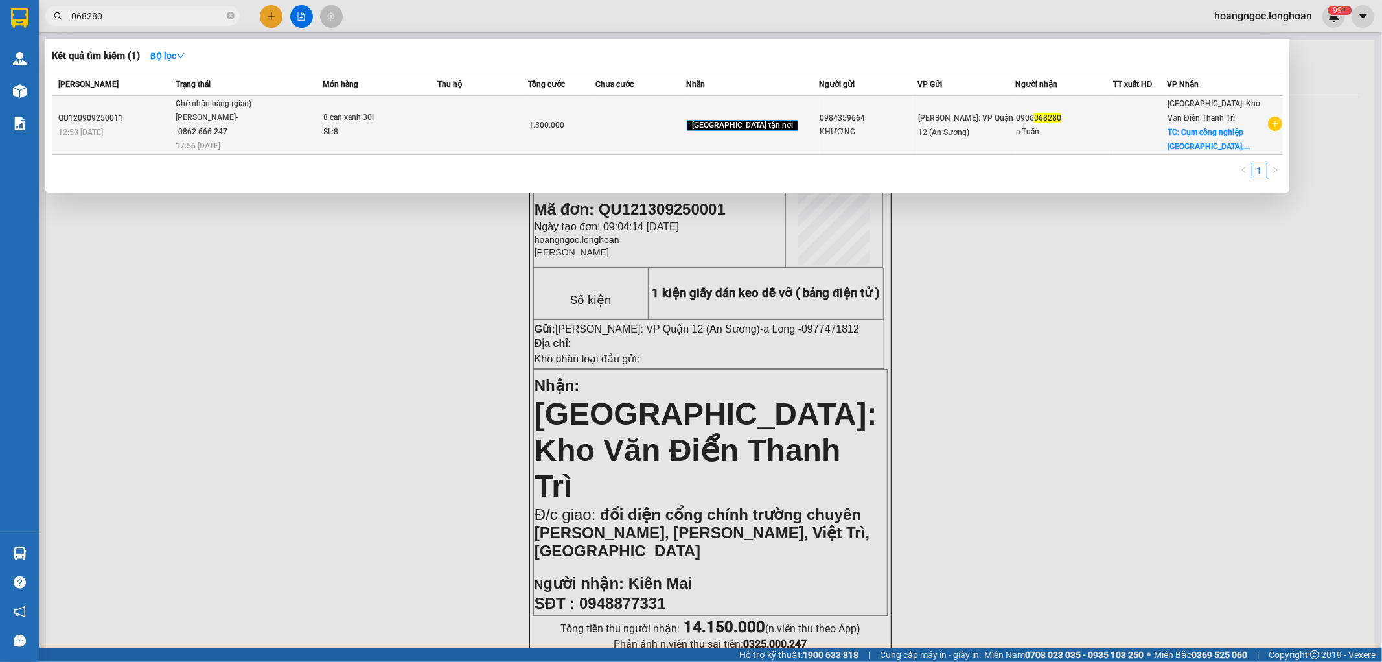
click at [183, 106] on div "Chờ nhận hàng (giao)" at bounding box center [224, 104] width 97 height 14
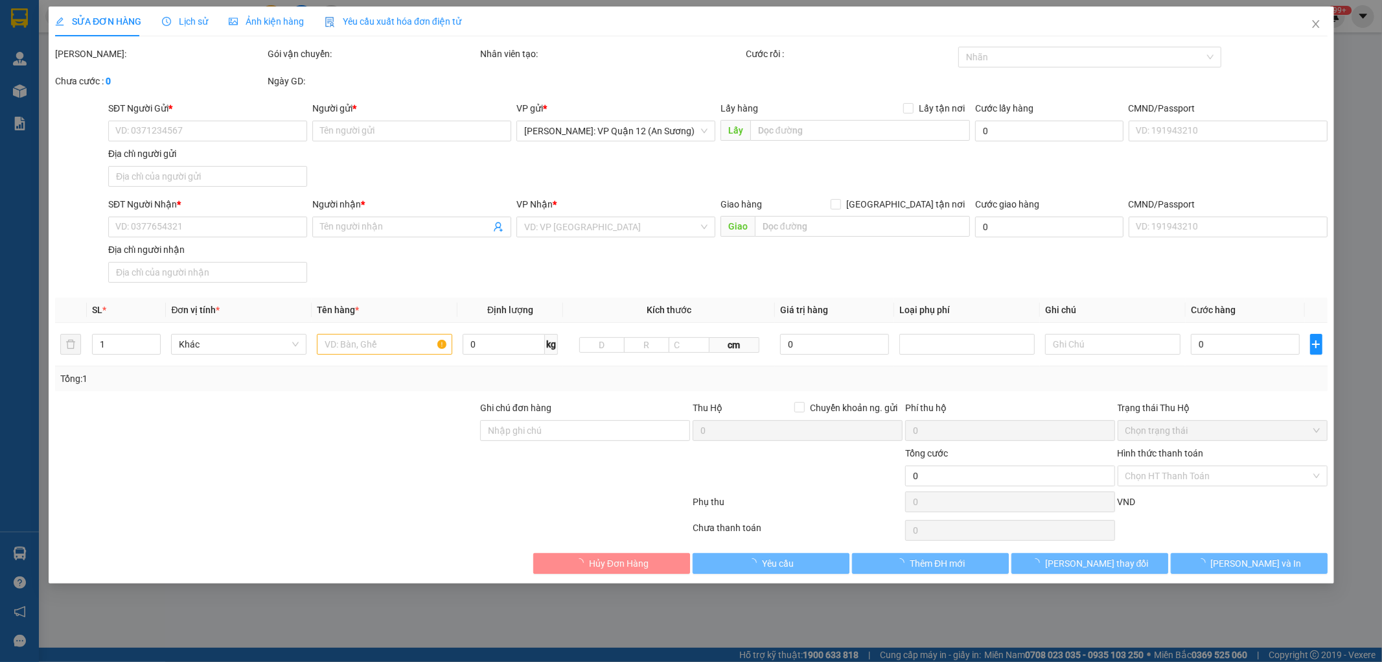
type input "0984359664"
type input "KHƯƠNG"
type input "0906068280"
type input "a Tuấn"
checkbox input "true"
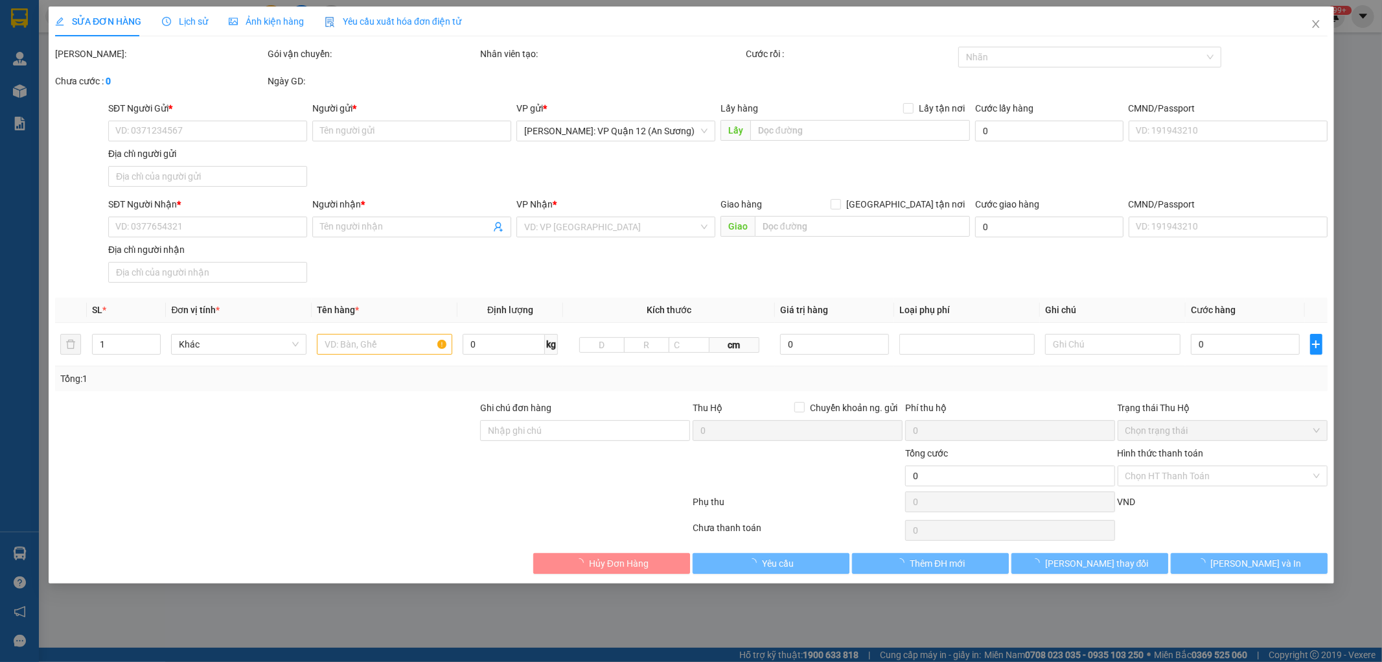
type input "Cụm công nghiệp [GEOGRAPHIC_DATA], Xã [GEOGRAPHIC_DATA], [GEOGRAPHIC_DATA], [GE…"
type input "nhận theo kiện - hư hỏng ko chịu trách nhiệm"
type input "1.300.000"
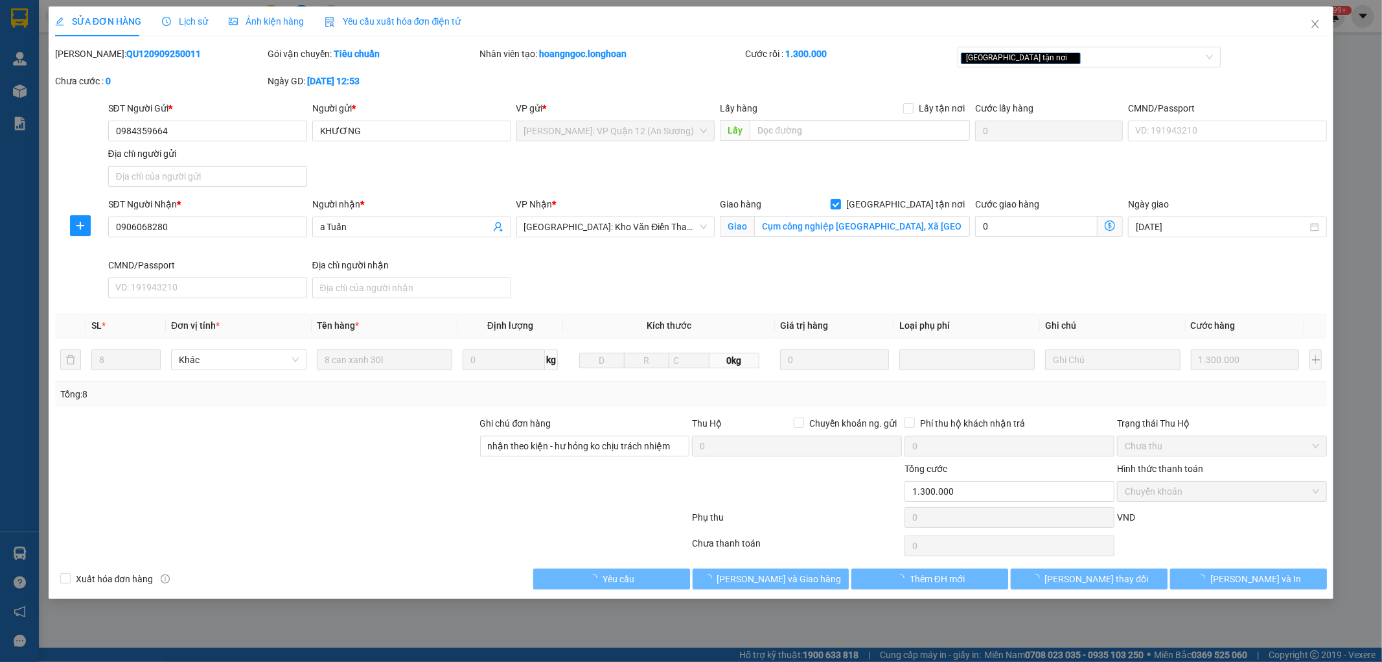
click at [185, 23] on span "Lịch sử" at bounding box center [185, 21] width 46 height 10
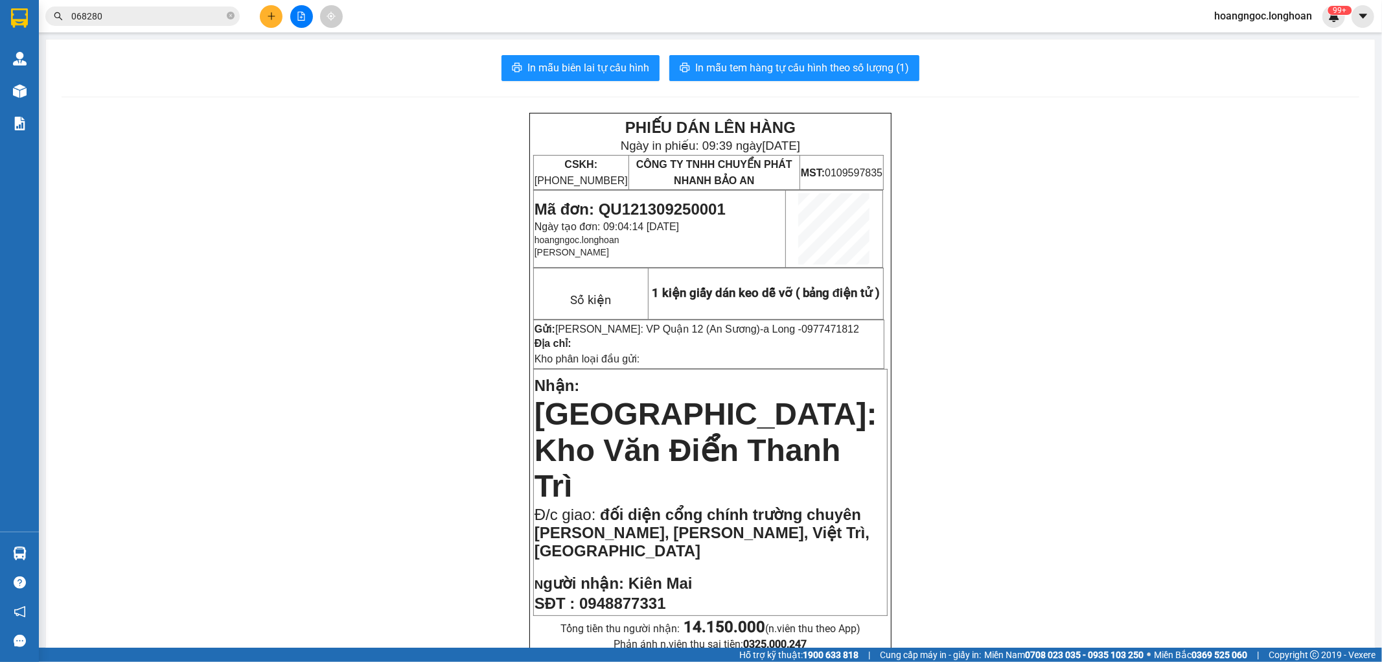
click at [156, 14] on input "068280" at bounding box center [147, 16] width 153 height 14
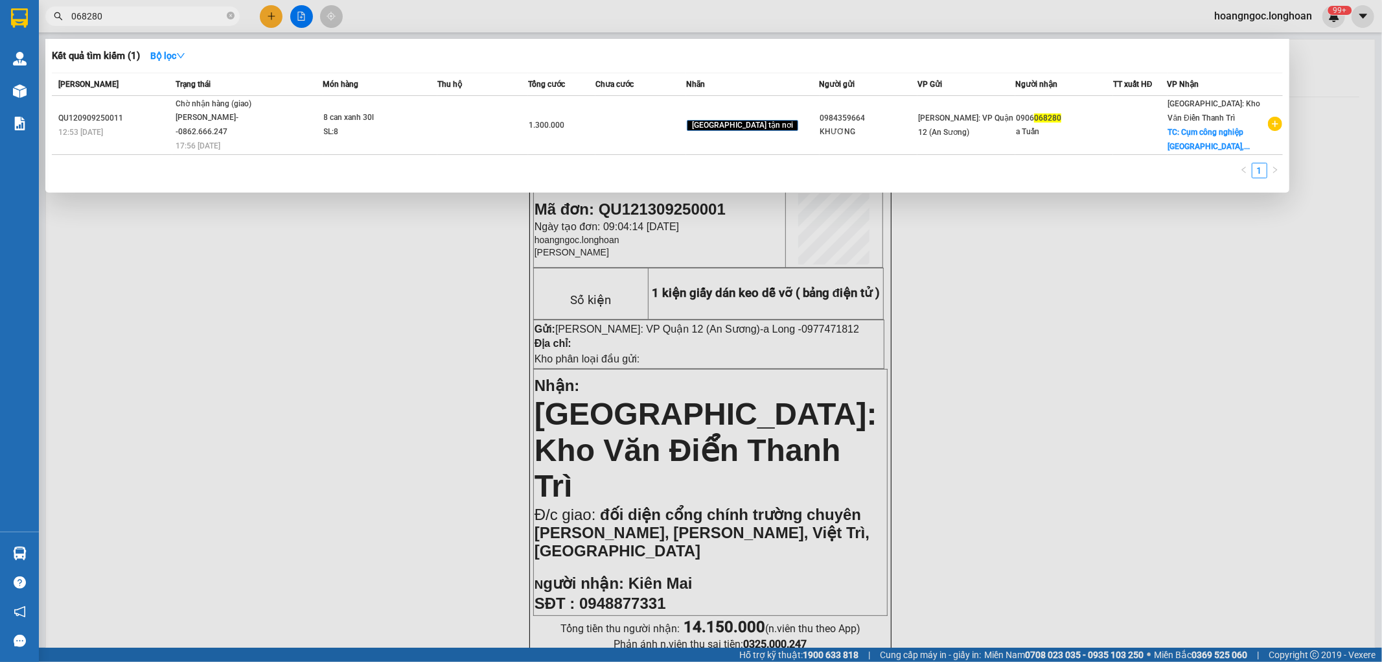
click at [156, 14] on input "068280" at bounding box center [147, 16] width 153 height 14
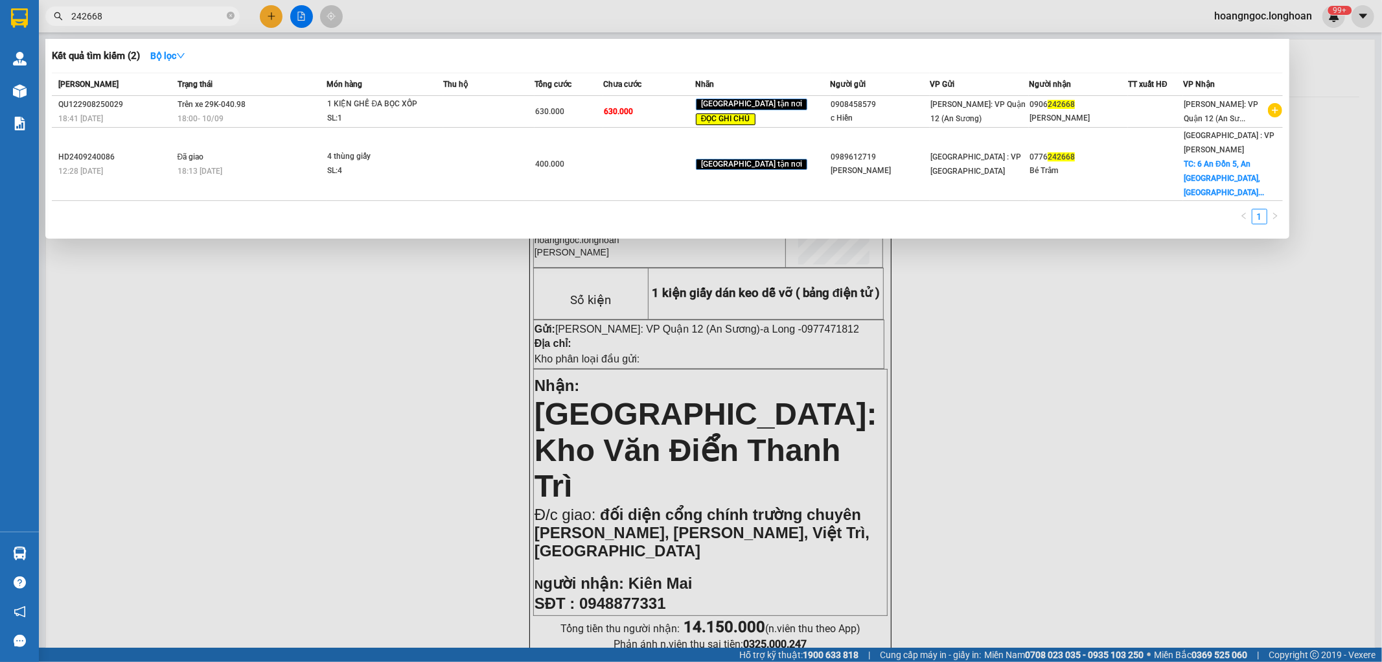
click at [152, 25] on span "242668" at bounding box center [142, 15] width 194 height 19
click at [153, 17] on input "242668" at bounding box center [147, 16] width 153 height 14
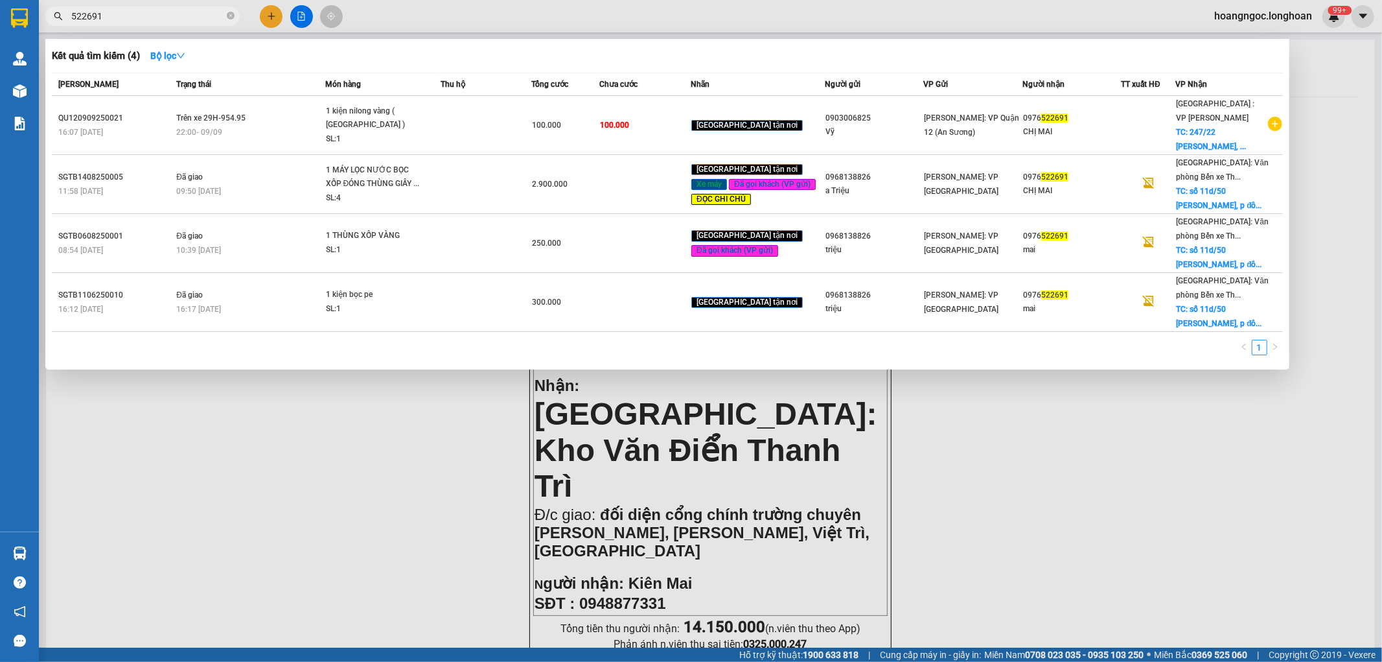
type input "522691"
drag, startPoint x: 415, startPoint y: 476, endPoint x: 411, endPoint y: 467, distance: 9.6
click at [413, 476] on div at bounding box center [691, 331] width 1382 height 662
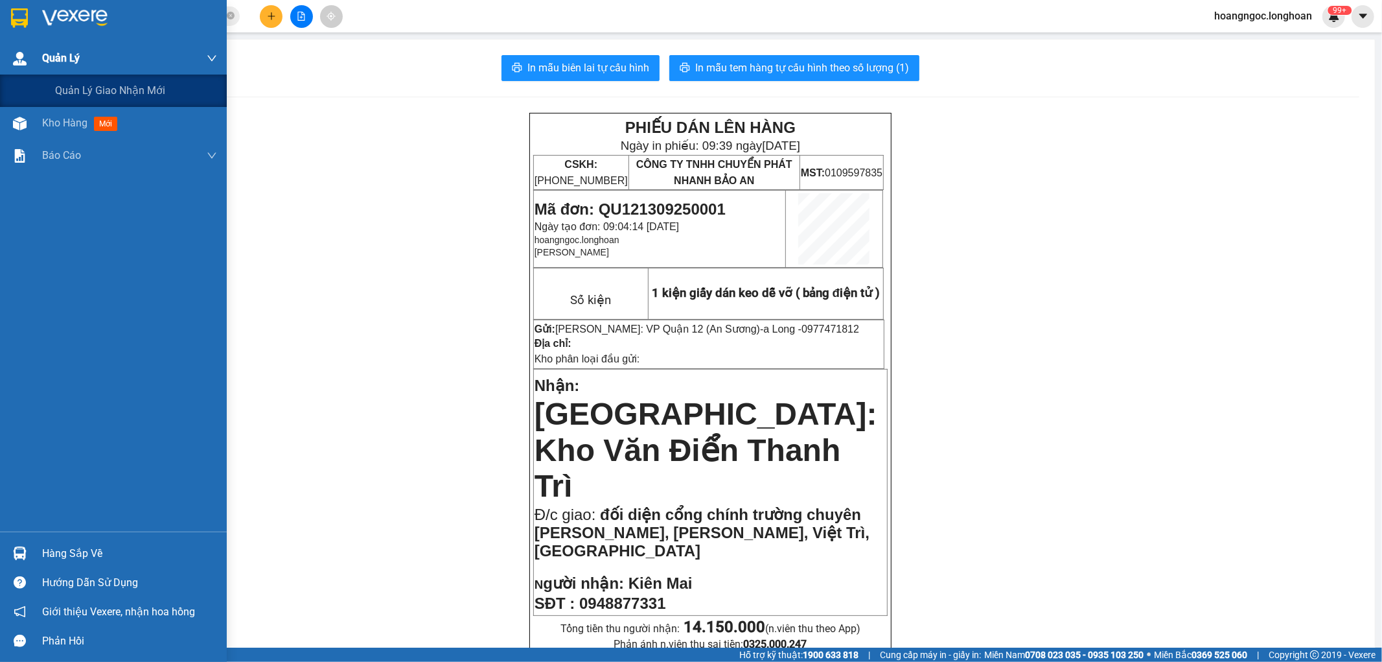
click at [95, 63] on div "Quản Lý" at bounding box center [129, 58] width 175 height 32
click at [82, 84] on span "Kho hàng" at bounding box center [64, 90] width 45 height 12
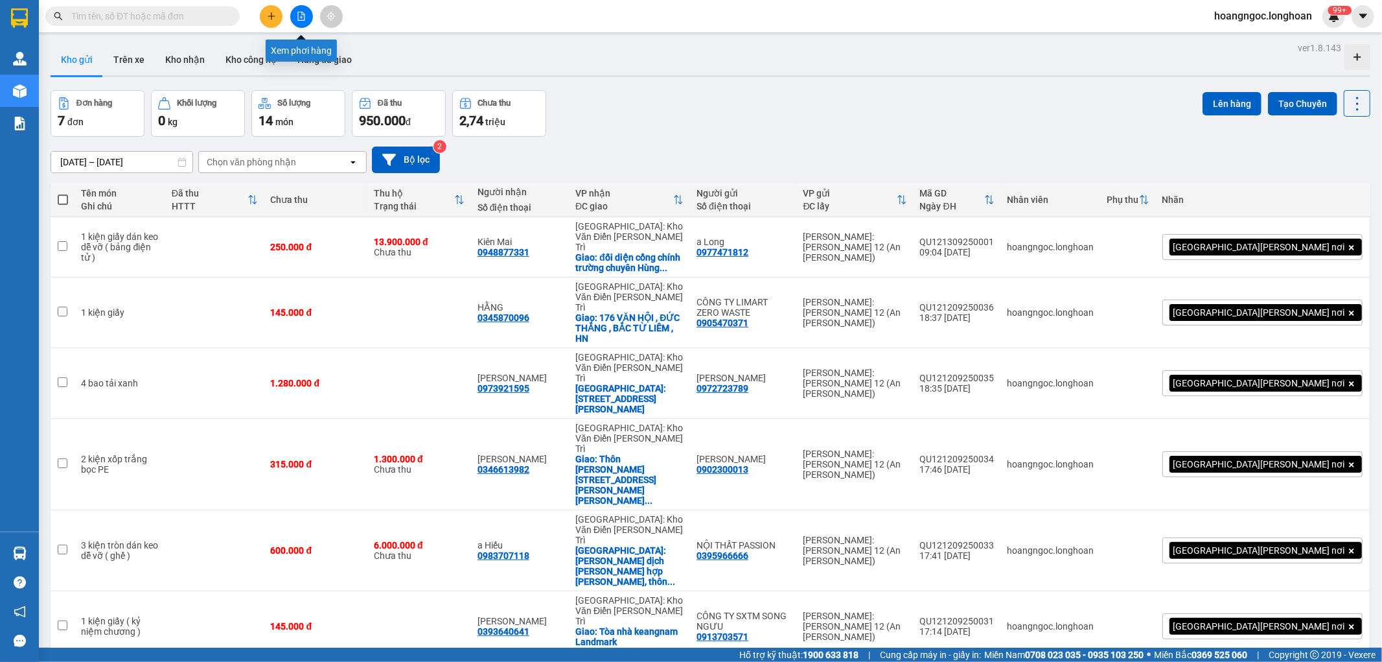
click at [305, 9] on button at bounding box center [301, 16] width 23 height 23
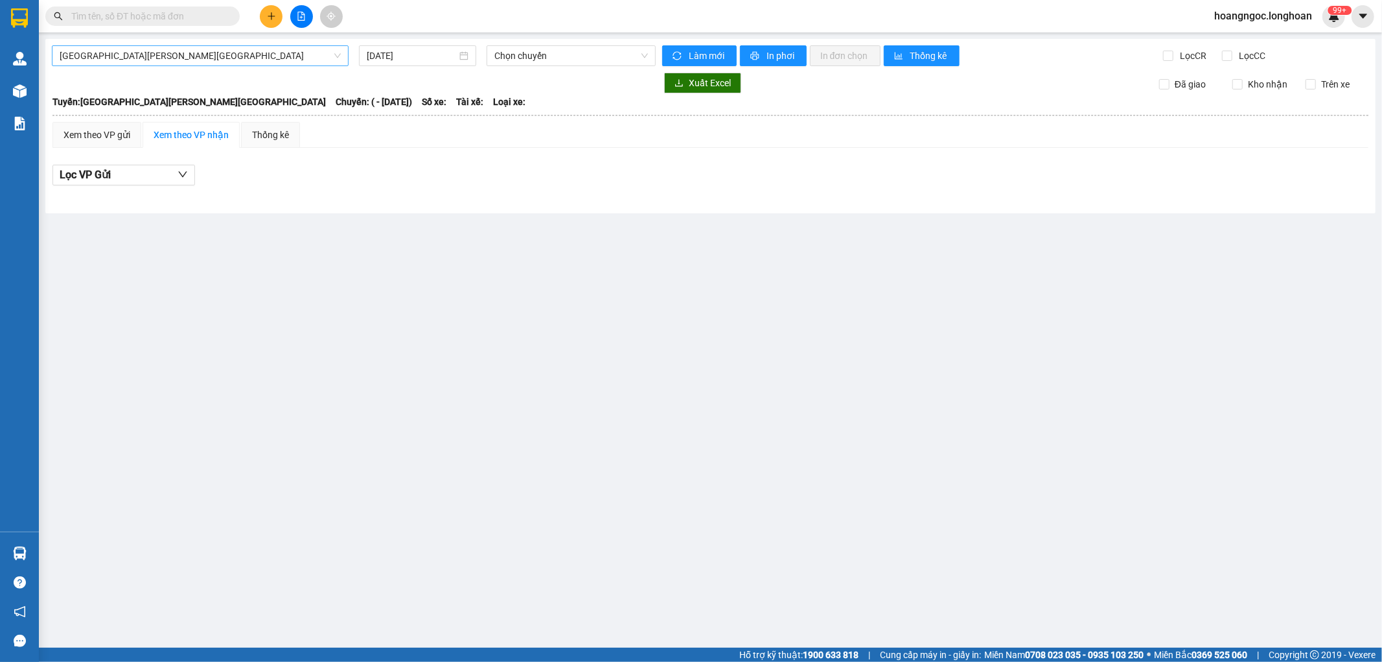
click at [215, 56] on span "Hải Phòng - Hà Nội" at bounding box center [200, 55] width 281 height 19
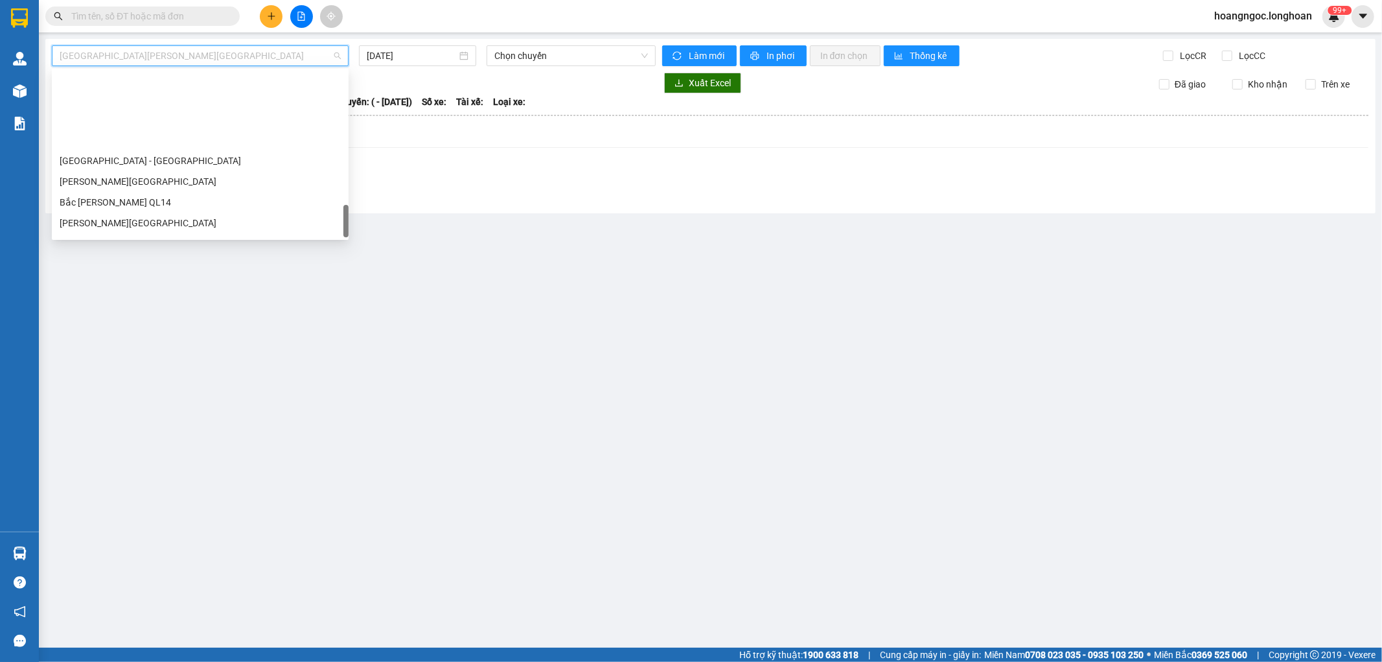
scroll to position [891, 0]
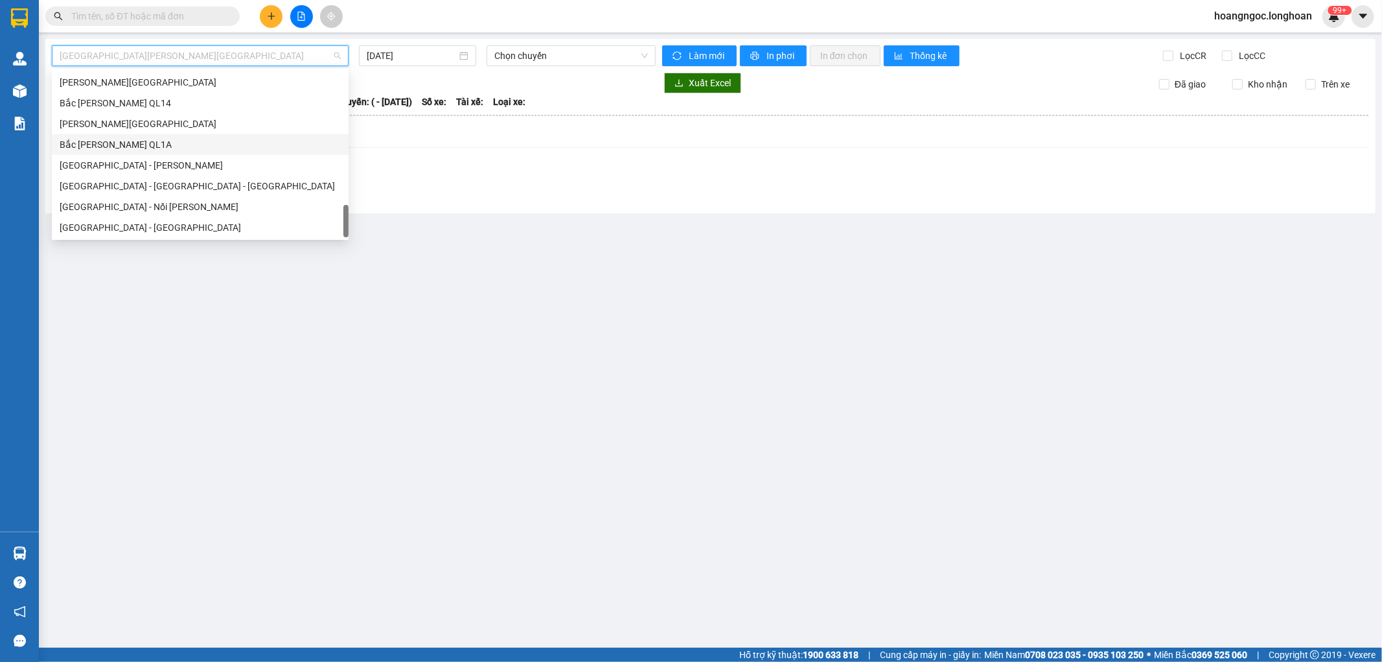
click at [130, 146] on div "Bắc [GEOGRAPHIC_DATA] QL1A" at bounding box center [200, 144] width 281 height 14
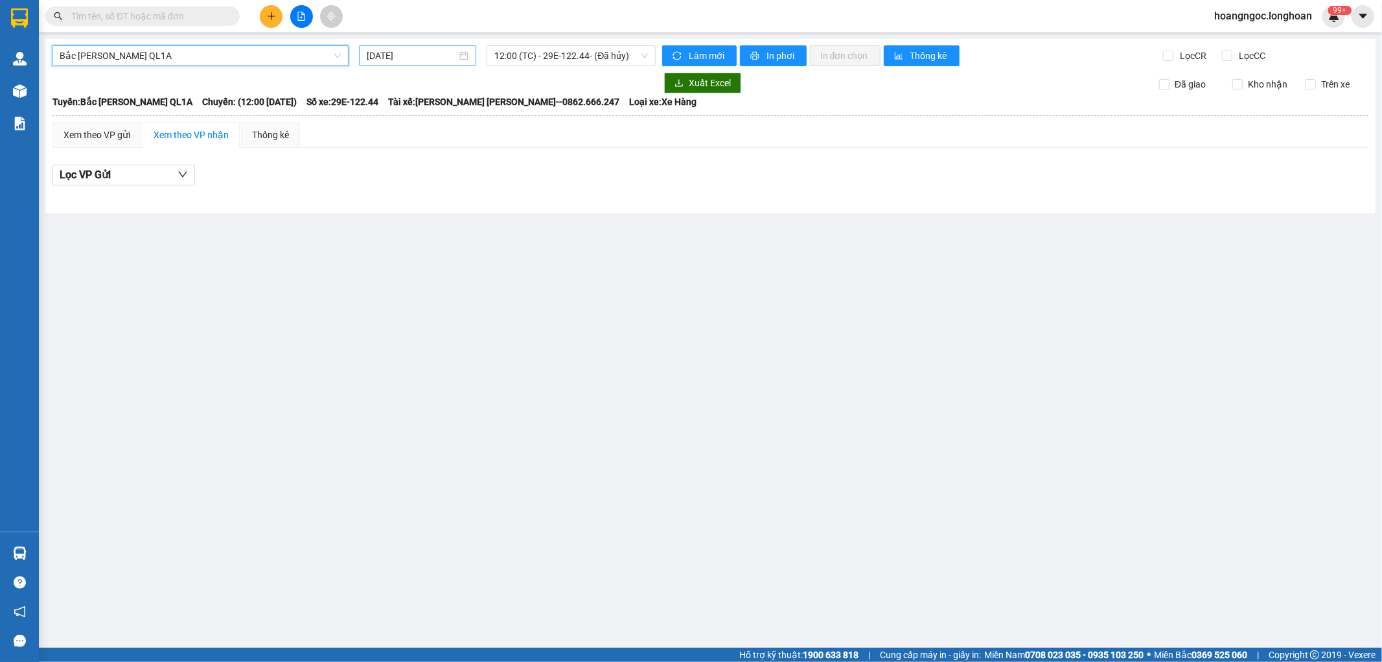
click at [430, 56] on input "13/09/2025" at bounding box center [412, 56] width 90 height 14
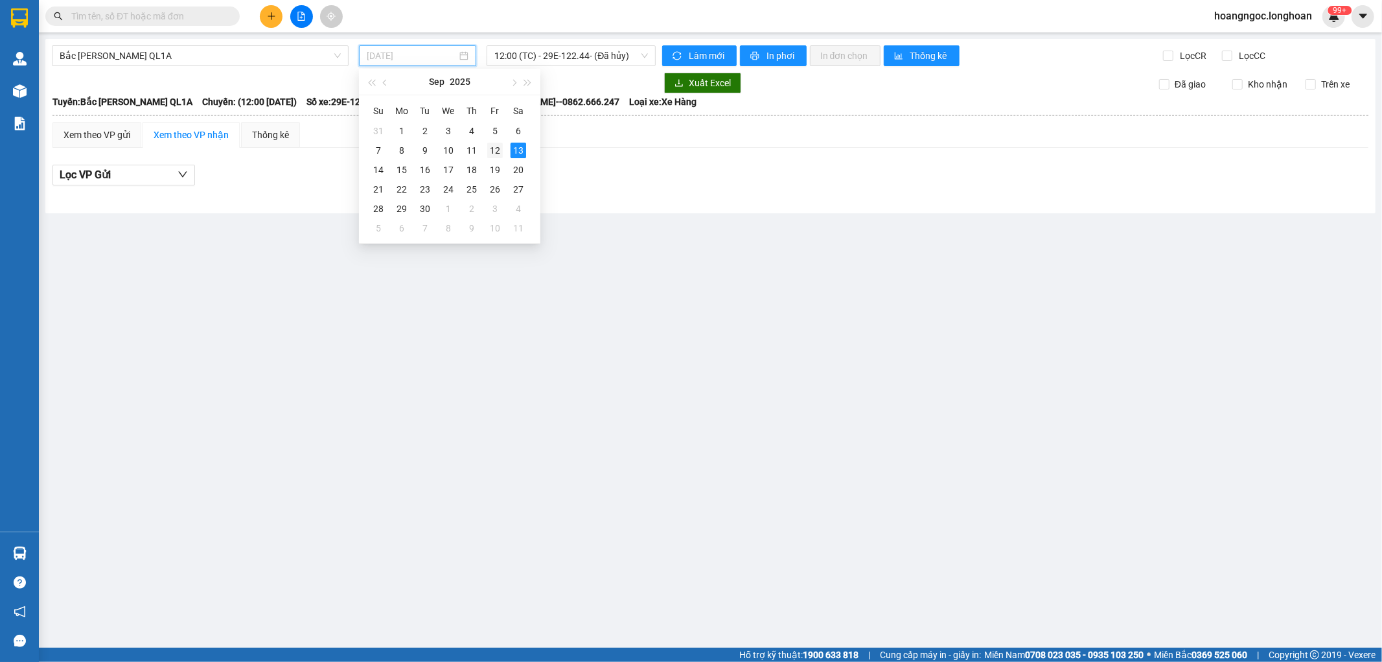
click at [494, 149] on div "12" at bounding box center [495, 151] width 16 height 16
type input "[DATE]"
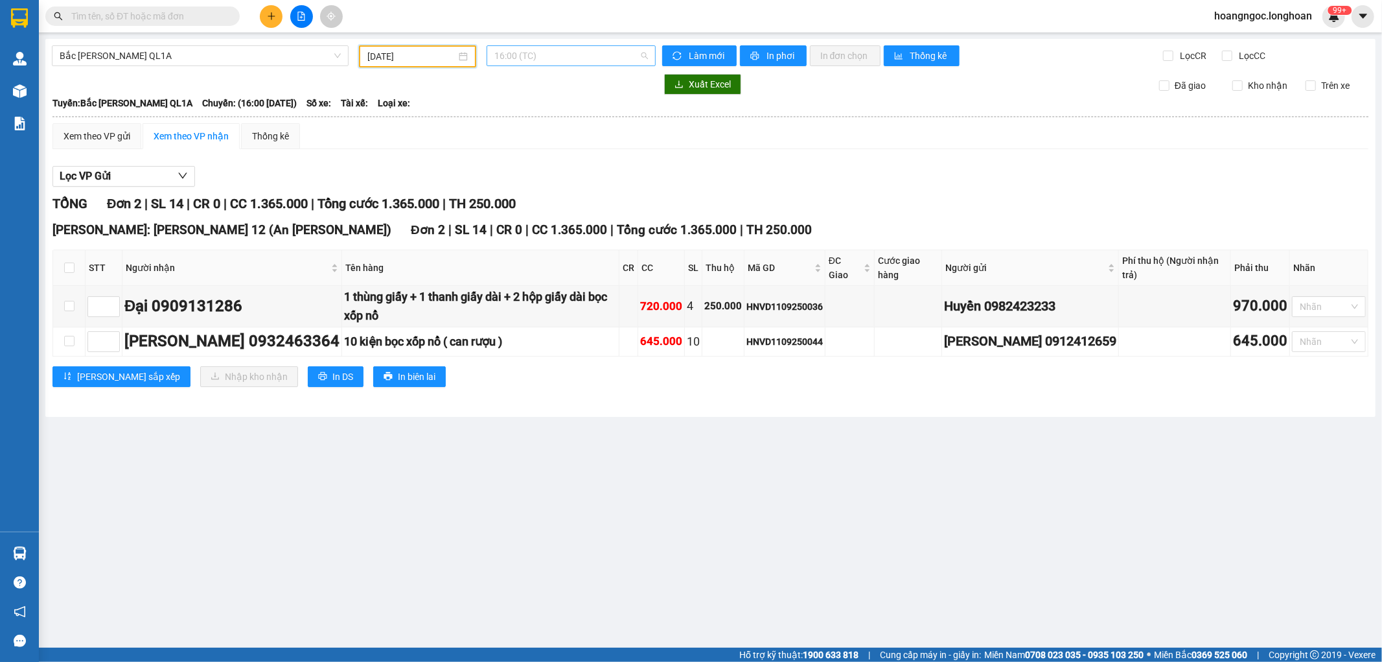
click at [545, 52] on span "16:00 (TC)" at bounding box center [570, 55] width 153 height 19
